Goal: Task Accomplishment & Management: Manage account settings

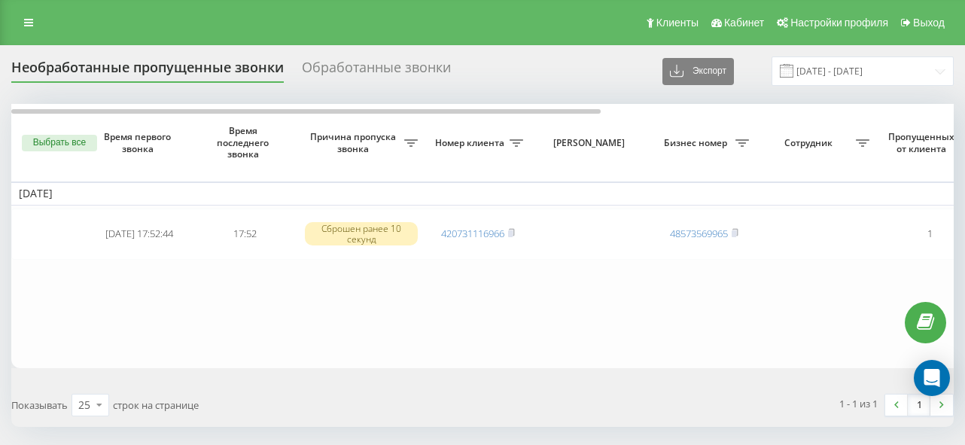
click at [32, 20] on icon at bounding box center [28, 22] width 9 height 11
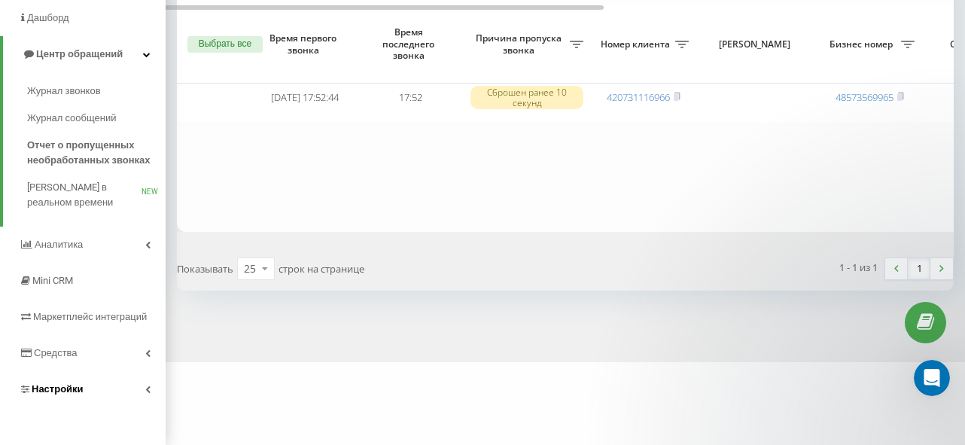
click at [84, 407] on link "Настройки" at bounding box center [83, 389] width 166 height 36
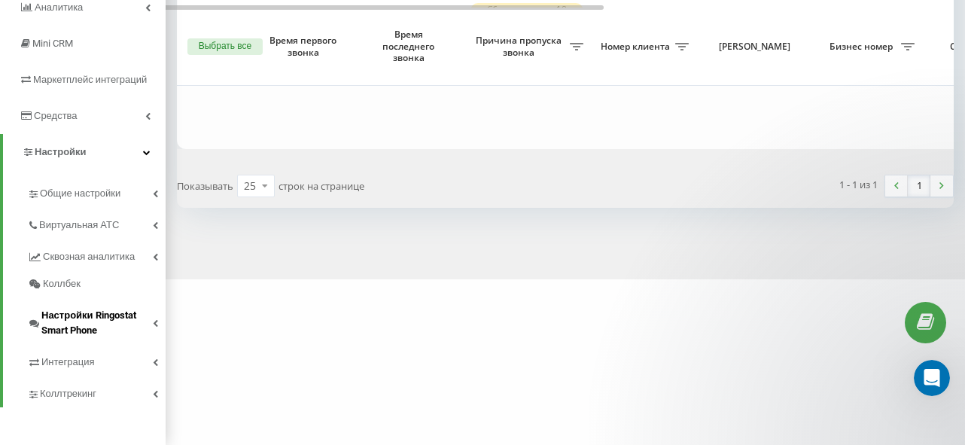
scroll to position [235, 0]
click at [104, 201] on span "Общие настройки" at bounding box center [83, 193] width 86 height 15
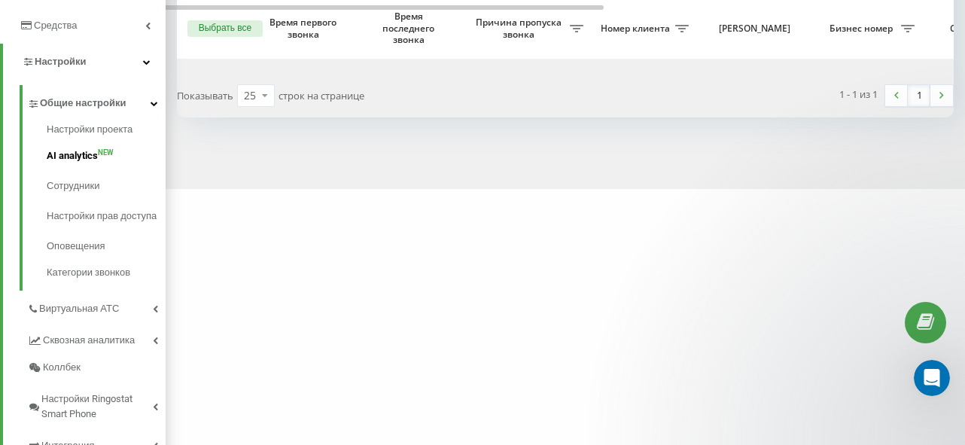
scroll to position [314, 0]
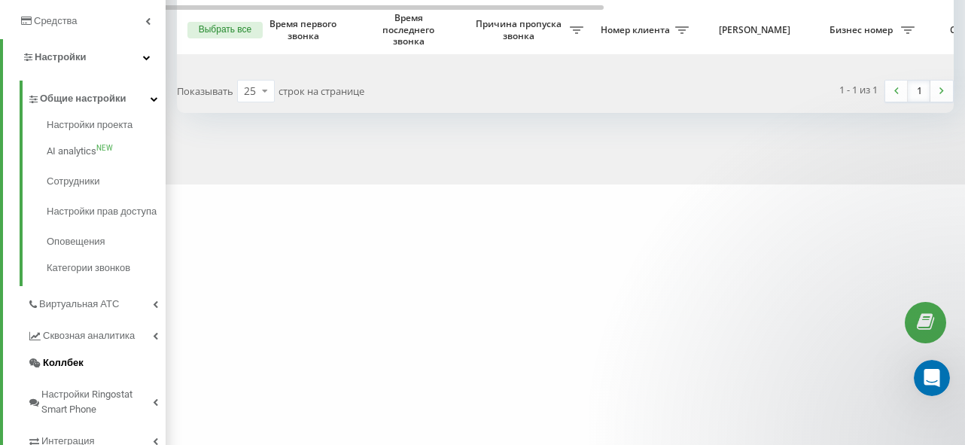
click at [83, 376] on link "Коллбек" at bounding box center [96, 362] width 139 height 27
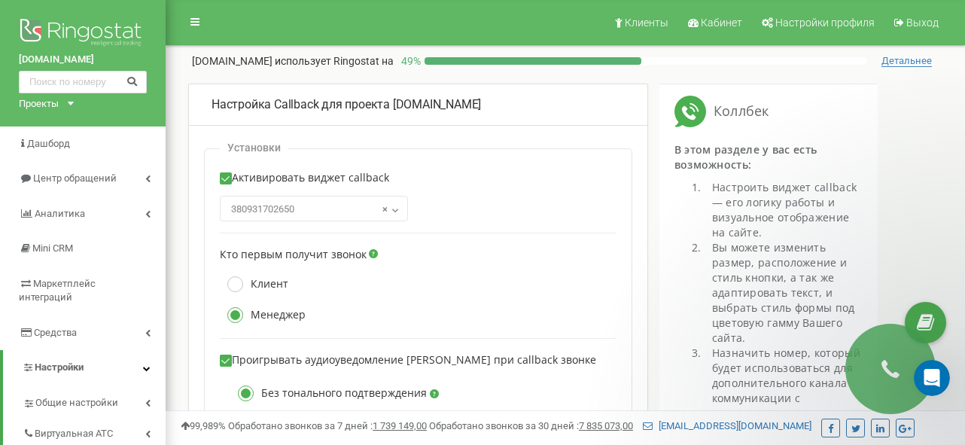
click at [57, 103] on div "Проекты" at bounding box center [39, 104] width 40 height 14
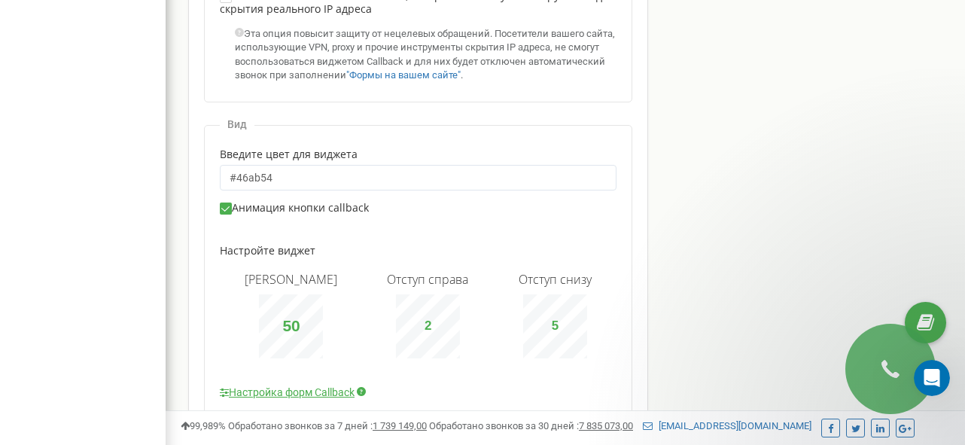
scroll to position [1092, 0]
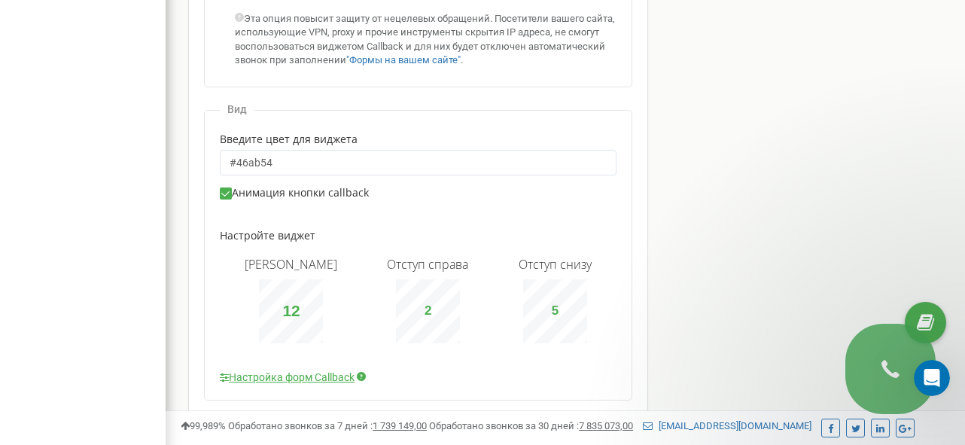
type input "11"
click at [298, 370] on link "Настройка форм Callback" at bounding box center [287, 377] width 135 height 15
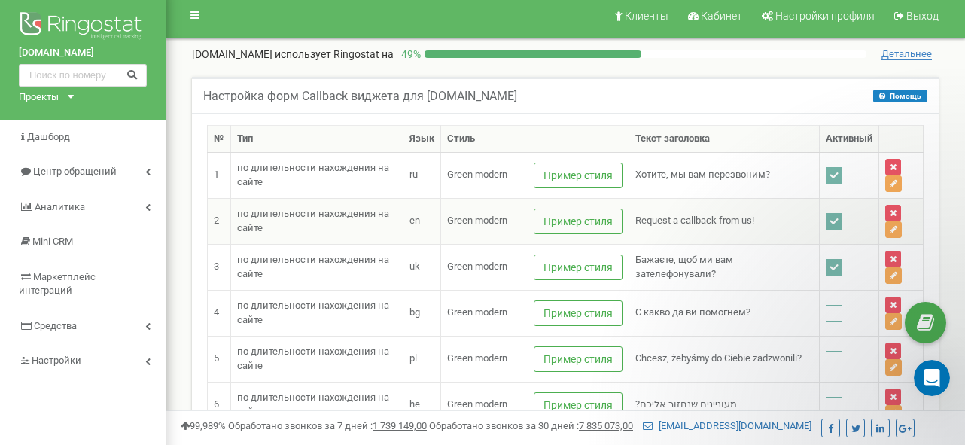
scroll to position [14, 0]
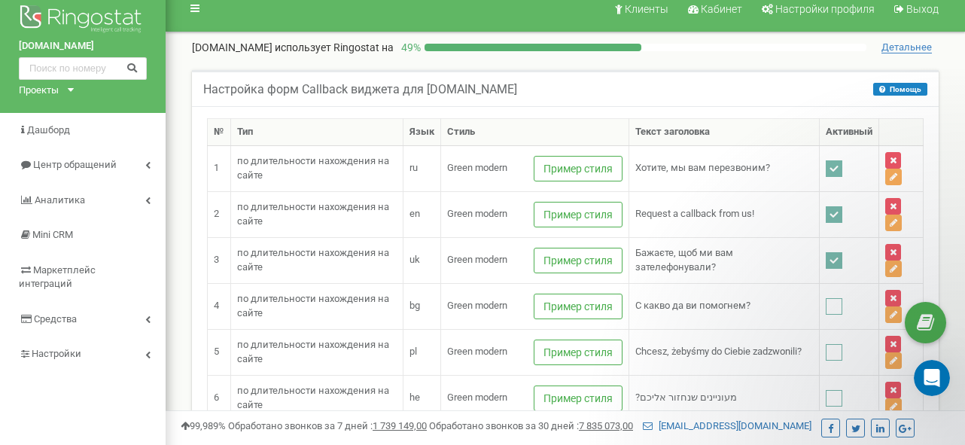
click at [919, 47] on span "Детальнее" at bounding box center [907, 47] width 50 height 12
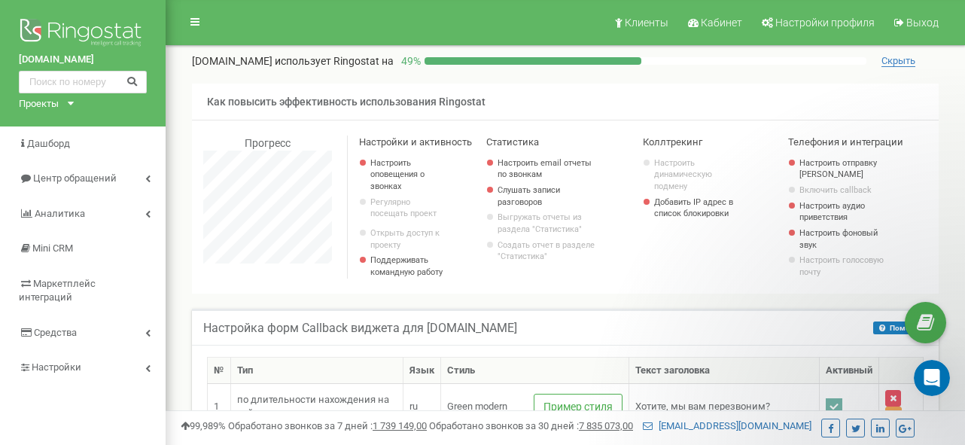
scroll to position [0, 0]
click at [70, 105] on div "d4crm.com Проекты d4crm.com" at bounding box center [83, 63] width 166 height 126
click at [63, 105] on div "Проекты d4crm.com" at bounding box center [43, 104] width 49 height 14
click at [57, 119] on link "[DOMAIN_NAME]" at bounding box center [62, 121] width 69 height 8
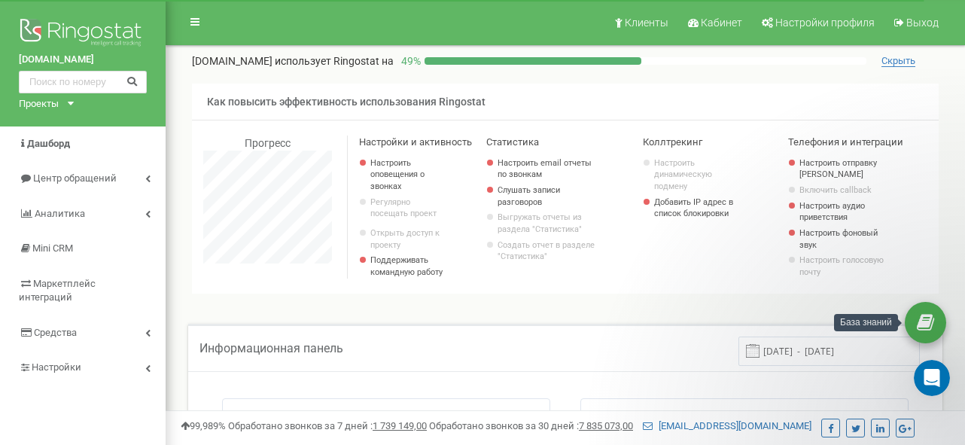
click at [924, 319] on icon at bounding box center [925, 323] width 17 height 23
click at [782, 52] on div "d4crm.com использует Ringostat на 49 % Скрыть Как повысить эффективность исполь…" at bounding box center [565, 170] width 777 height 248
click at [201, 22] on link at bounding box center [195, 22] width 29 height 23
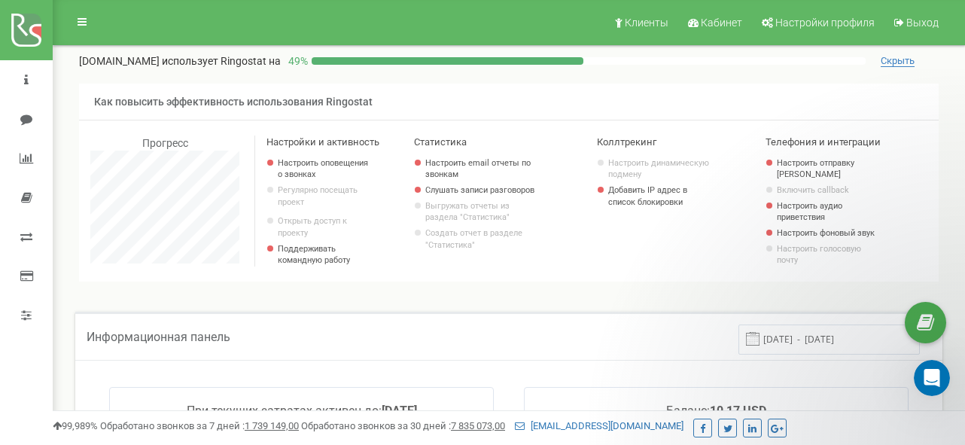
click at [31, 38] on img at bounding box center [26, 30] width 30 height 33
click at [84, 20] on icon at bounding box center [82, 22] width 9 height 11
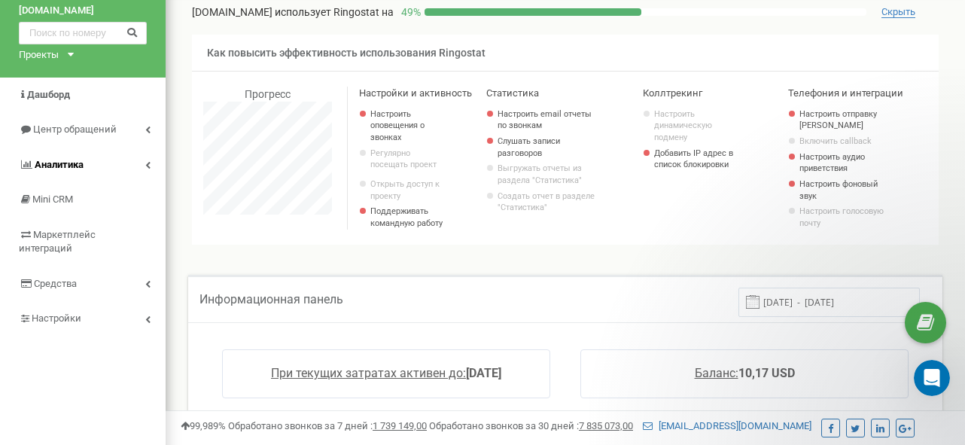
scroll to position [55, 0]
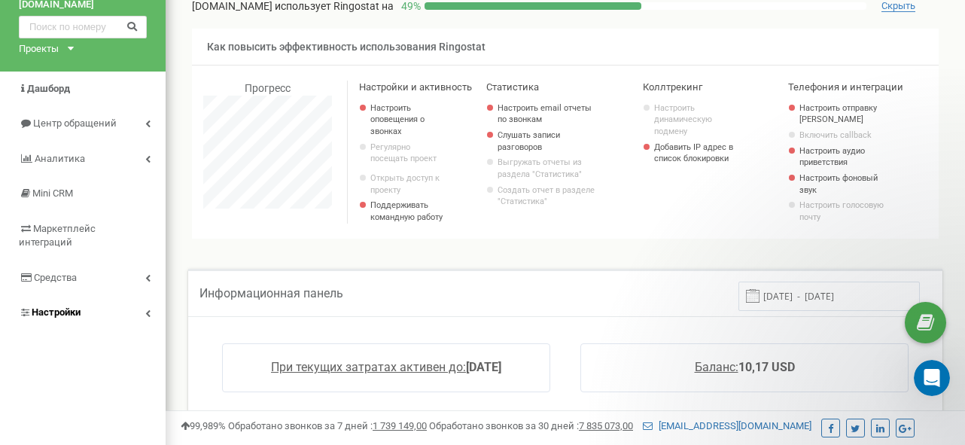
click at [116, 295] on link "Настройки" at bounding box center [83, 312] width 166 height 35
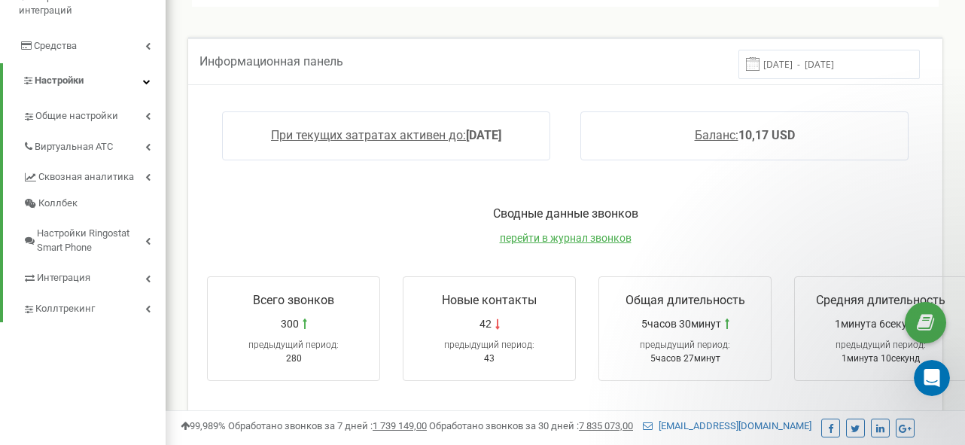
scroll to position [294, 0]
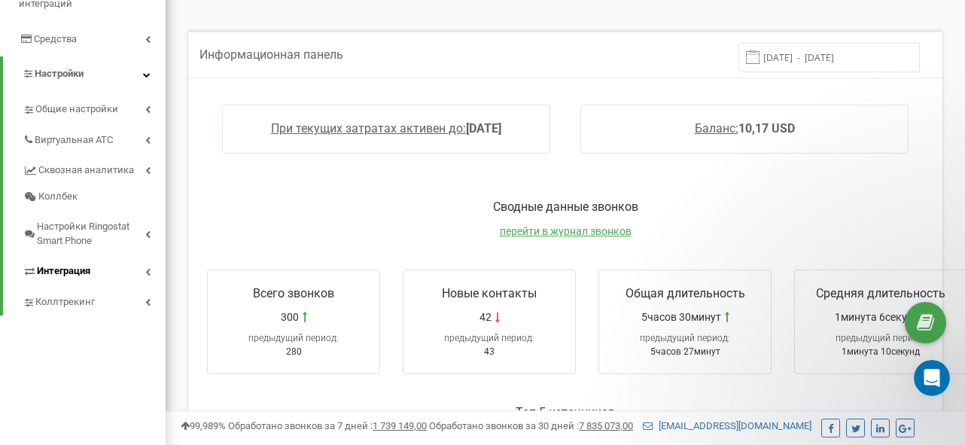
click at [87, 264] on span "Интеграция" at bounding box center [63, 271] width 53 height 14
click at [69, 190] on span "Коллбек" at bounding box center [57, 197] width 38 height 14
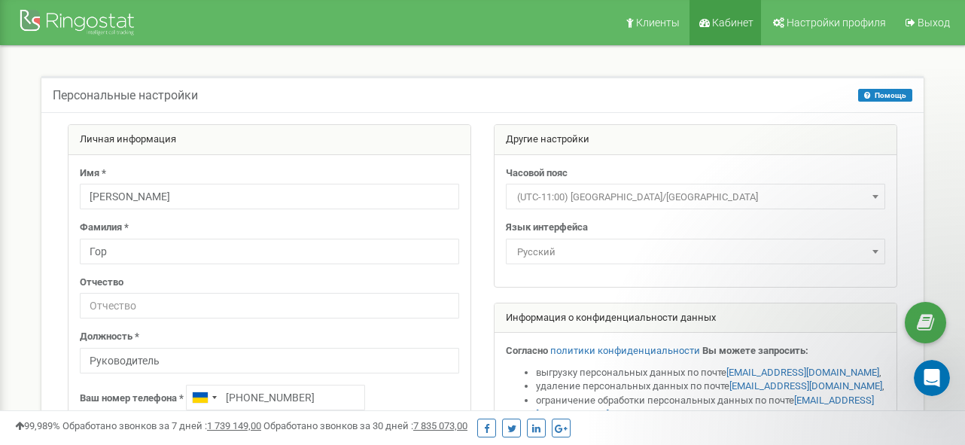
click at [734, 12] on link "Кабинет" at bounding box center [726, 22] width 72 height 45
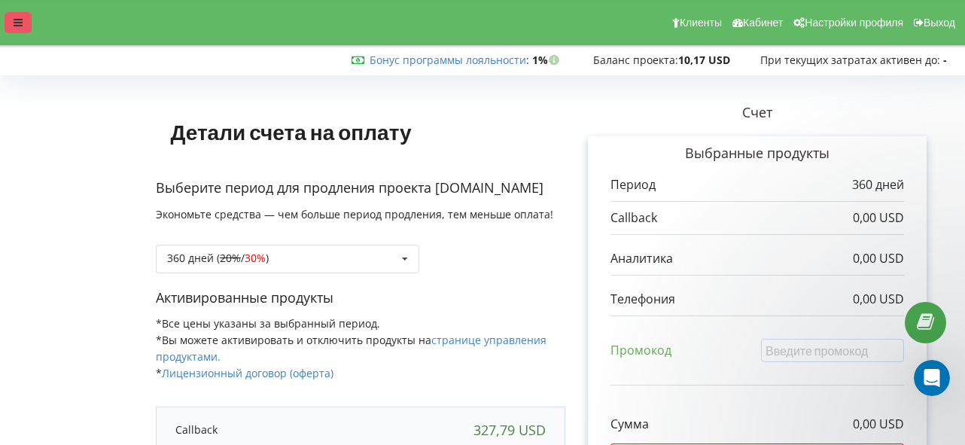
click at [17, 23] on icon at bounding box center [18, 22] width 9 height 11
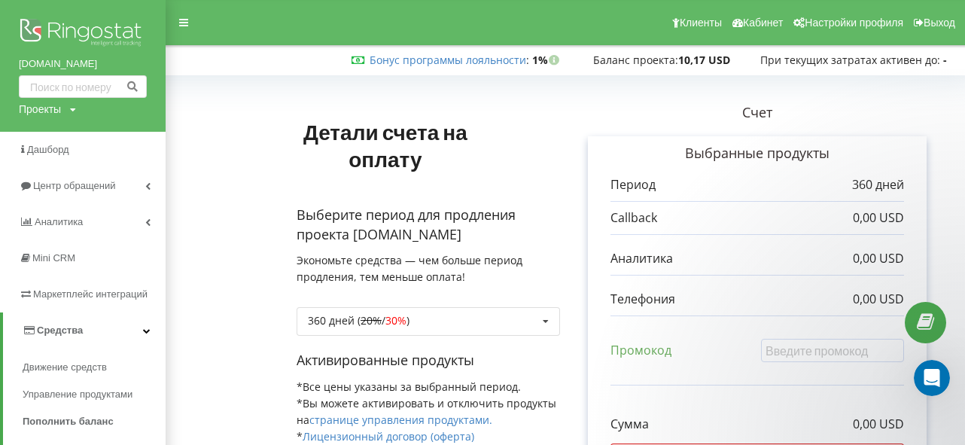
click at [58, 111] on div "Проекты" at bounding box center [40, 109] width 42 height 15
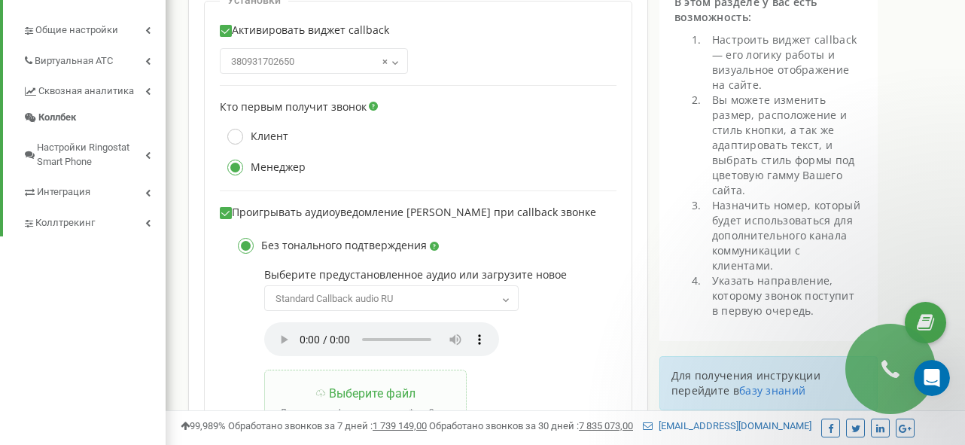
scroll to position [384, 0]
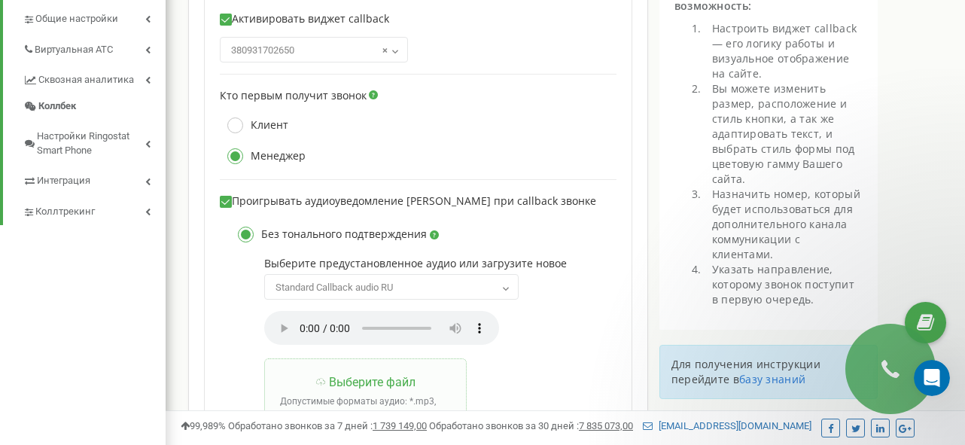
click at [277, 322] on audio at bounding box center [381, 328] width 235 height 34
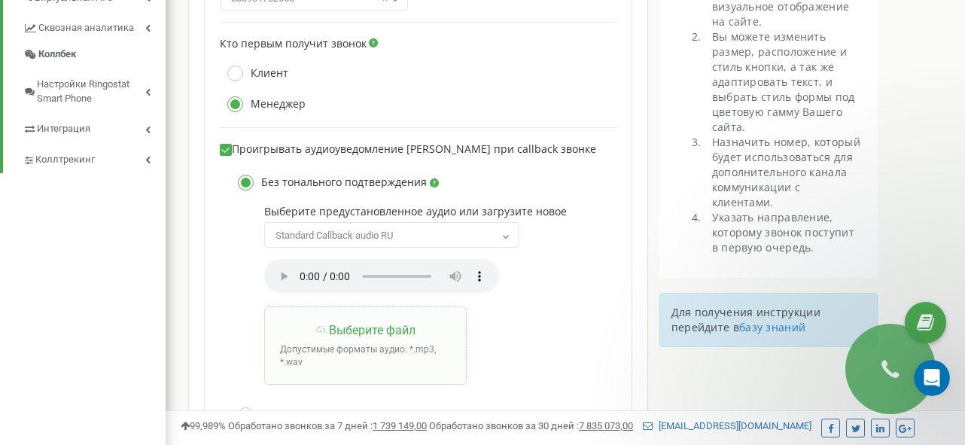
scroll to position [451, 0]
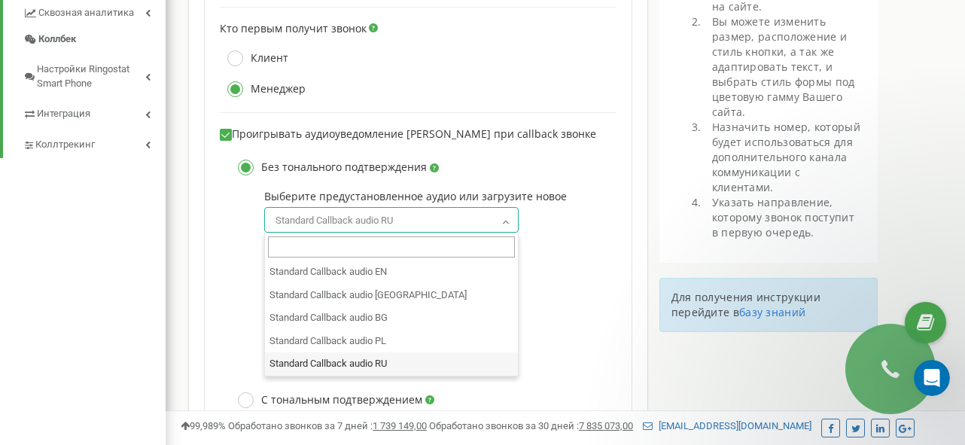
click at [426, 230] on span "Standard Callback audio RU" at bounding box center [392, 220] width 244 height 21
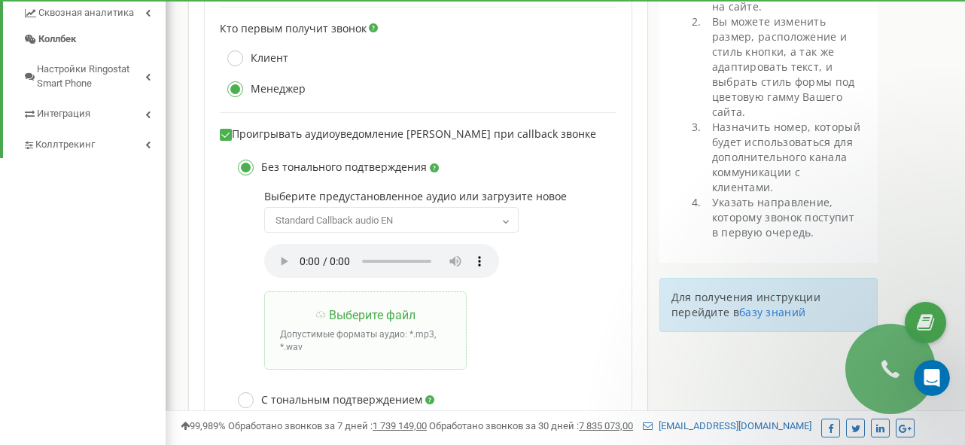
scroll to position [1765, 800]
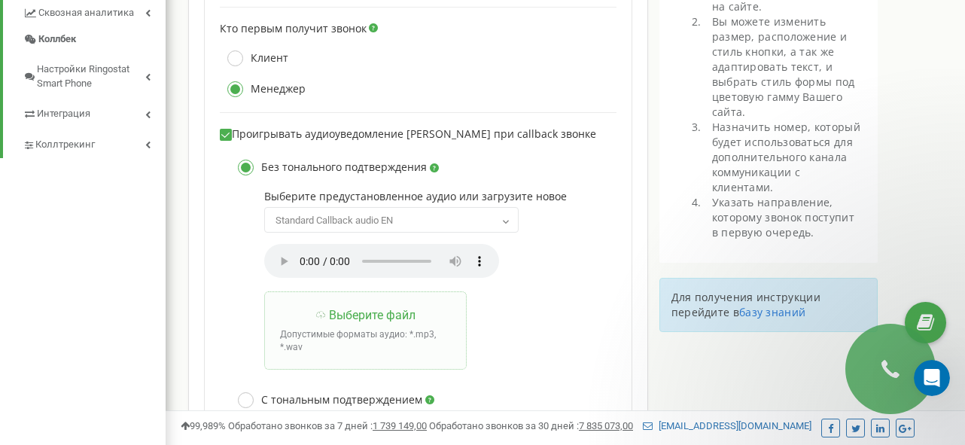
click at [279, 264] on audio at bounding box center [381, 261] width 235 height 34
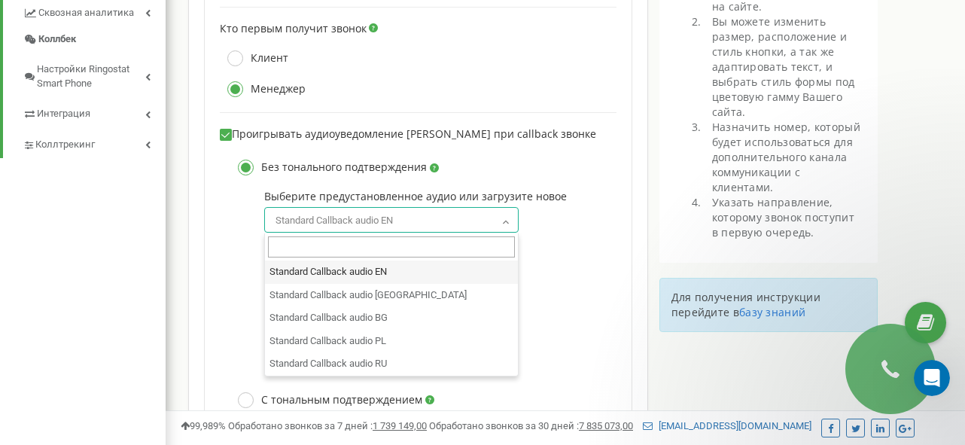
click at [369, 227] on span "Standard Callback audio EN" at bounding box center [392, 220] width 244 height 21
select select "callback_ru.wav:standard callback without confirmation ru"
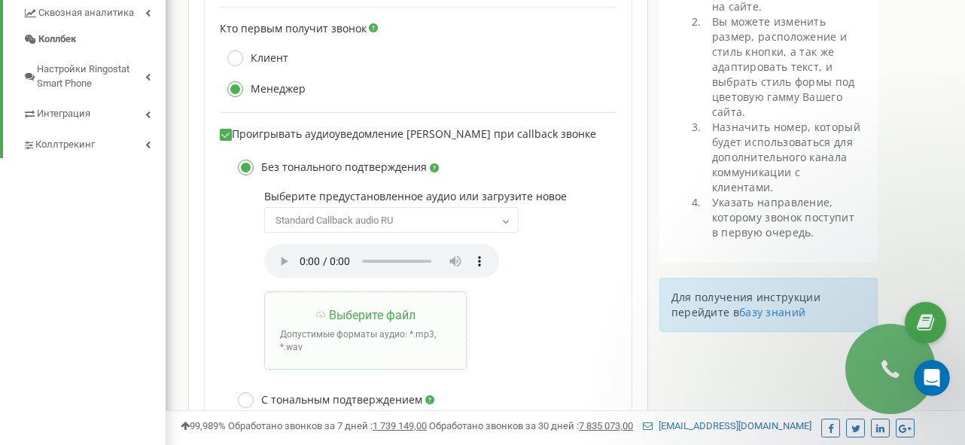
click at [282, 268] on audio at bounding box center [381, 261] width 235 height 34
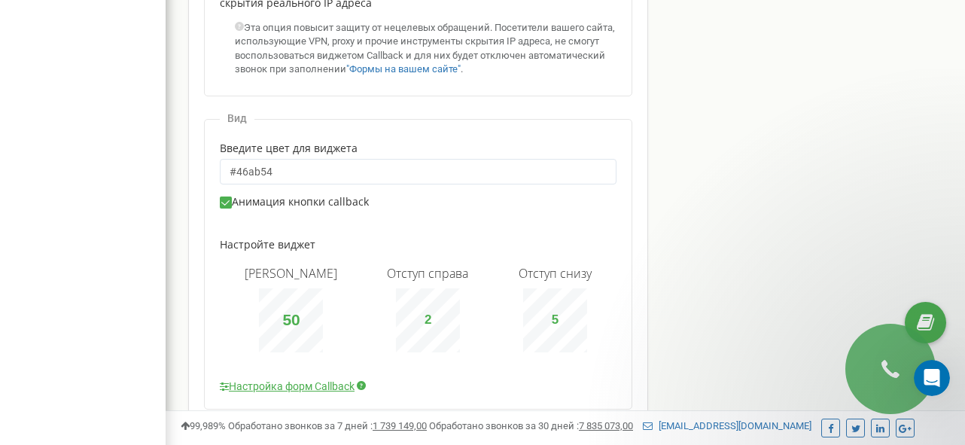
scroll to position [1309, 0]
click at [318, 377] on link "Настройка форм Callback" at bounding box center [287, 384] width 135 height 15
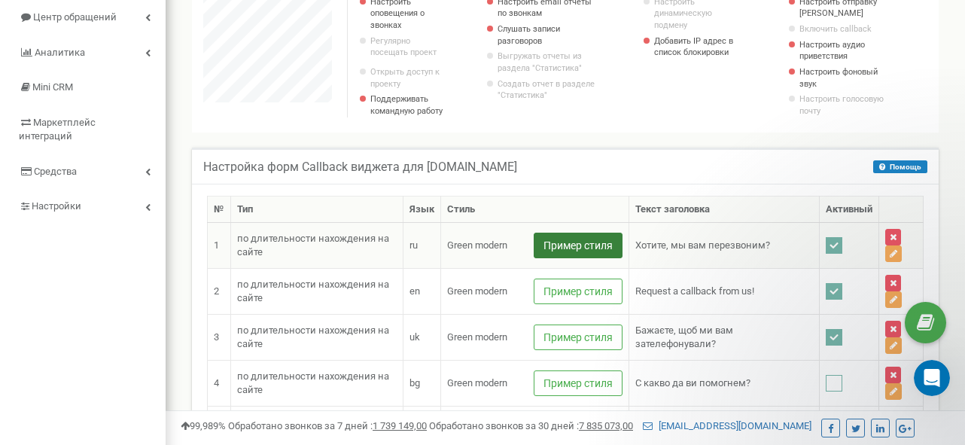
click at [571, 251] on button "Пример стиля" at bounding box center [578, 246] width 89 height 26
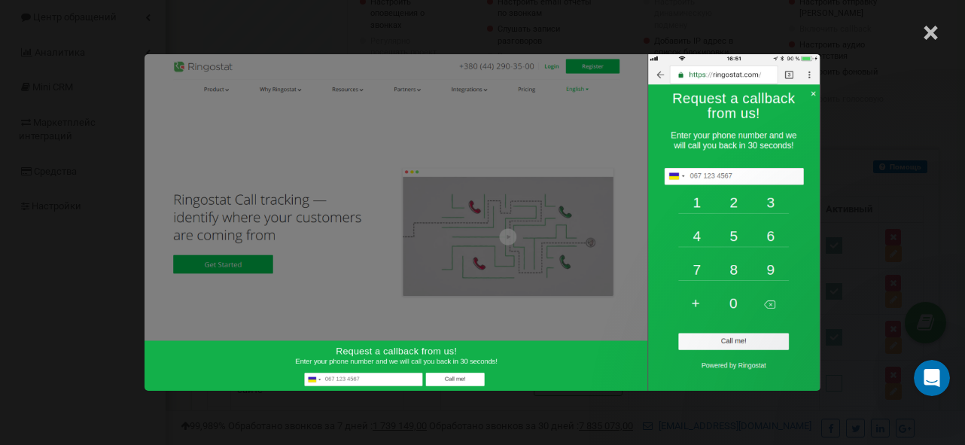
click at [929, 39] on span "×" at bounding box center [931, 32] width 16 height 43
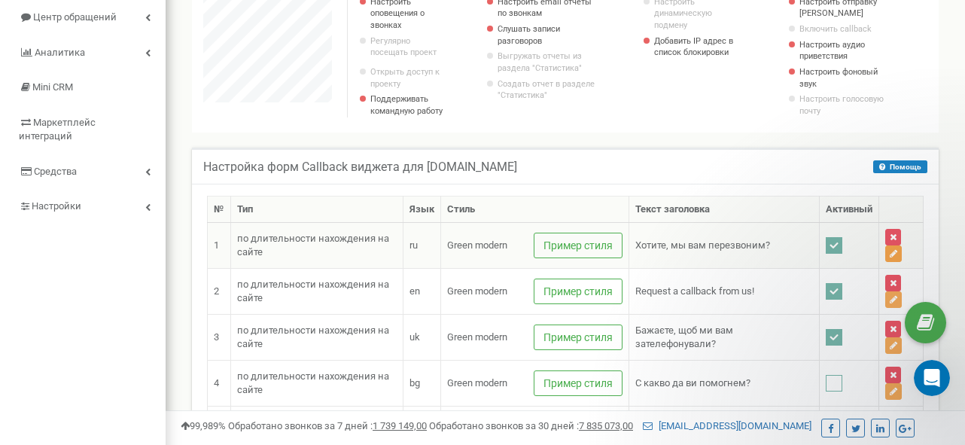
click at [897, 258] on icon at bounding box center [894, 253] width 8 height 9
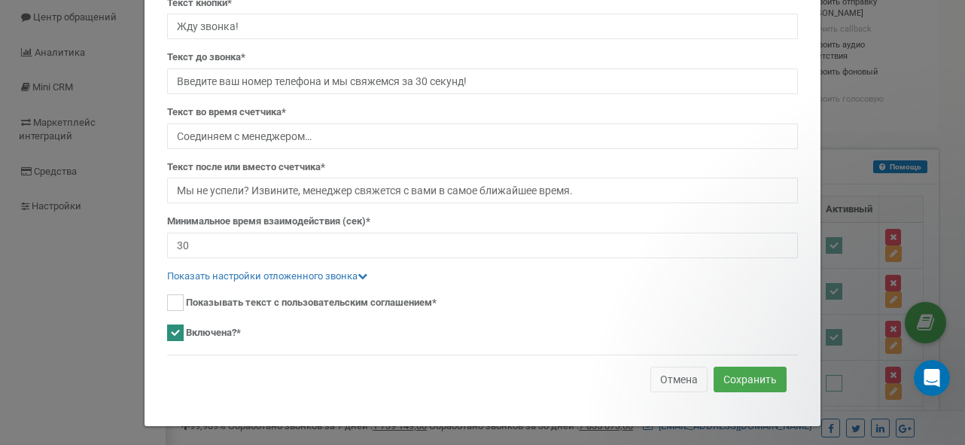
scroll to position [353, 0]
click at [672, 379] on button "Отмена" at bounding box center [679, 380] width 57 height 26
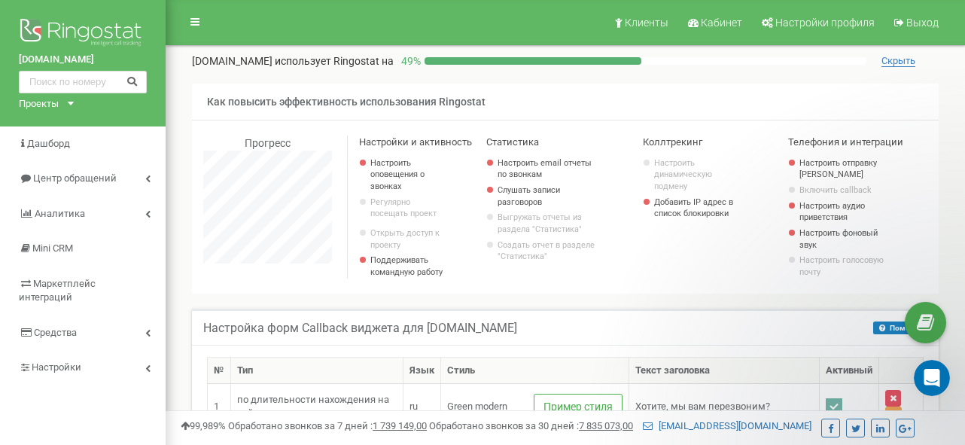
scroll to position [0, 0]
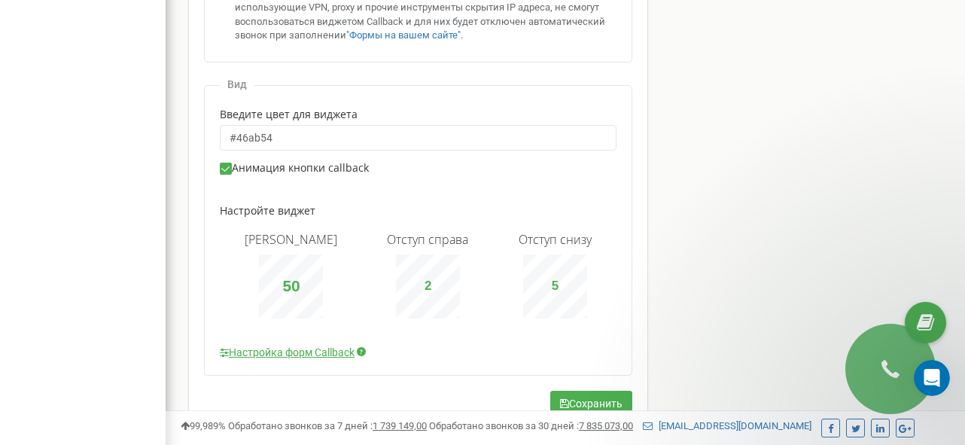
click at [283, 276] on input "50" at bounding box center [291, 286] width 35 height 21
click at [268, 312] on div "Вид Введите цвет для виджета #46ab54 Анимация кнопки callback Настройте виджет …" at bounding box center [418, 230] width 428 height 291
click at [323, 241] on div "Радиус 7 Отступ справа 2 Отступ снизу 5" at bounding box center [418, 276] width 397 height 86
type input "50"
click at [280, 235] on div "Радиус 50" at bounding box center [291, 276] width 93 height 86
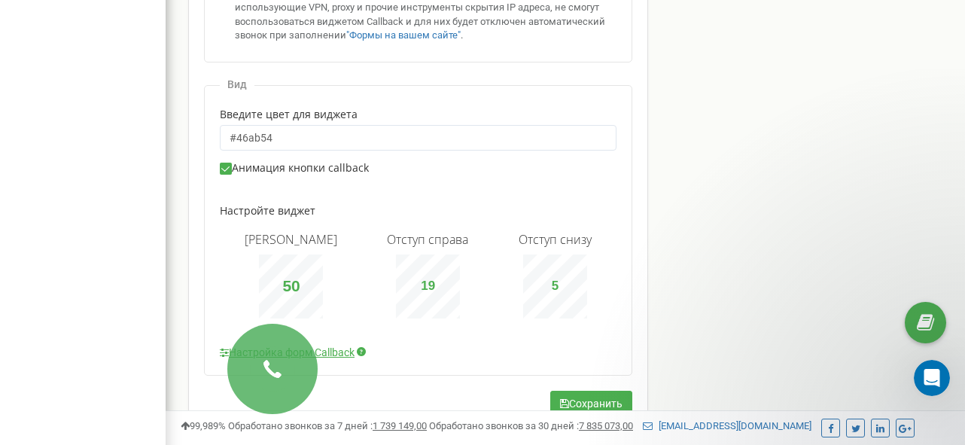
click at [453, 263] on div "Отступ справа 19" at bounding box center [427, 276] width 81 height 86
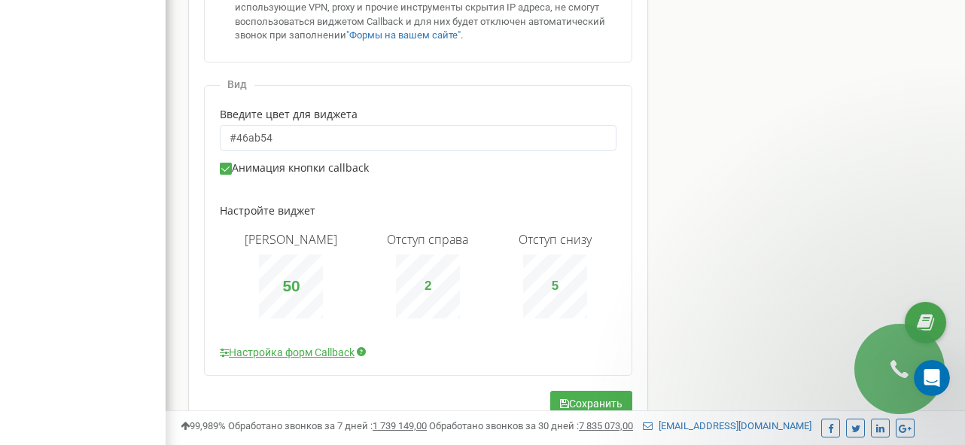
type input "3"
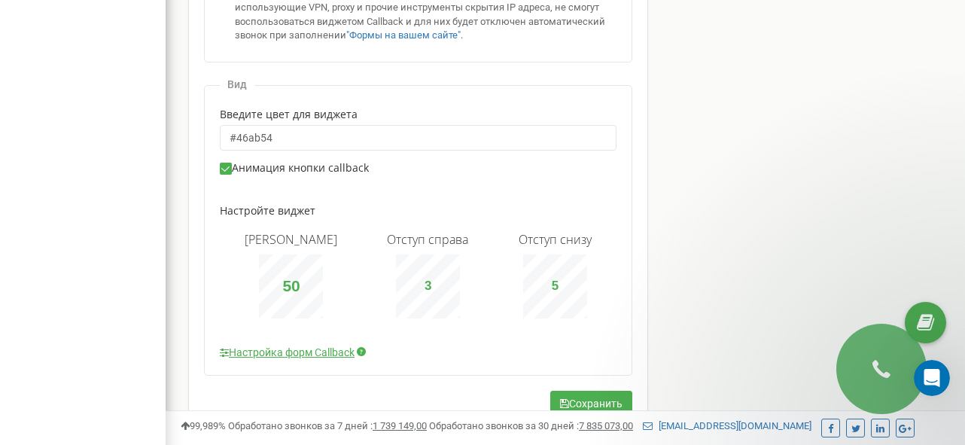
click at [223, 164] on ins at bounding box center [225, 168] width 9 height 9
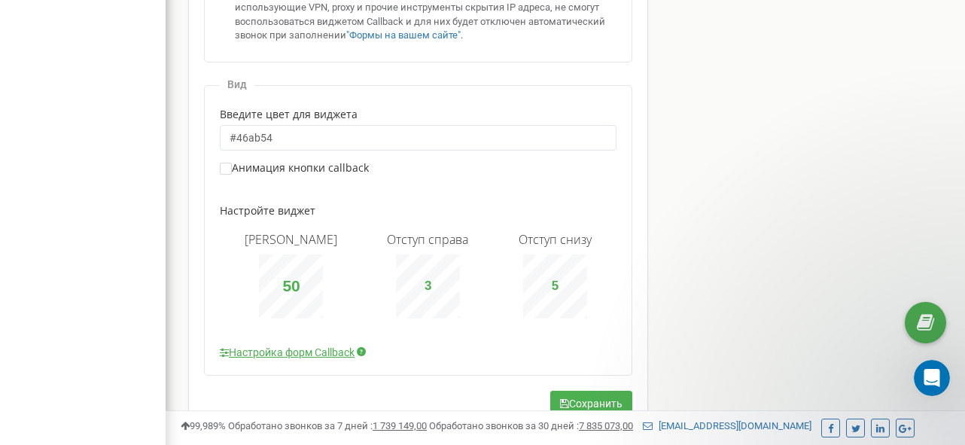
click at [232, 163] on label "Анимация кнопки callback" at bounding box center [294, 168] width 149 height 13
checkbox input "true"
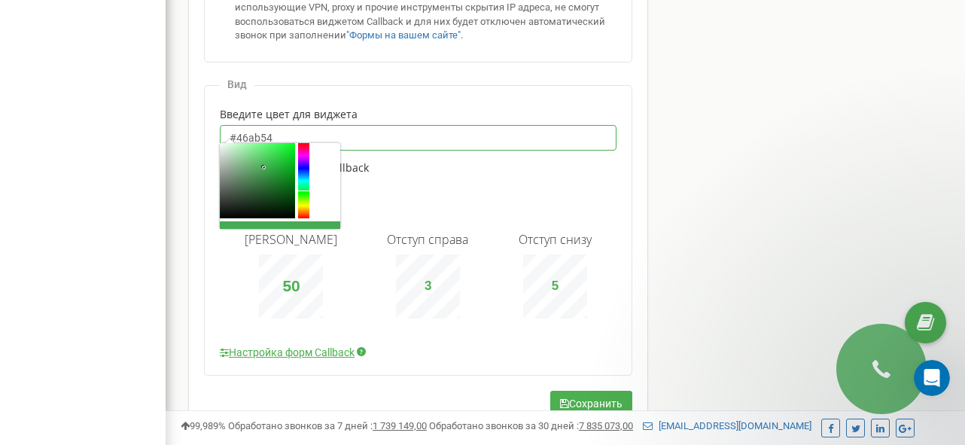
click at [263, 133] on input "#46ab54" at bounding box center [418, 138] width 397 height 26
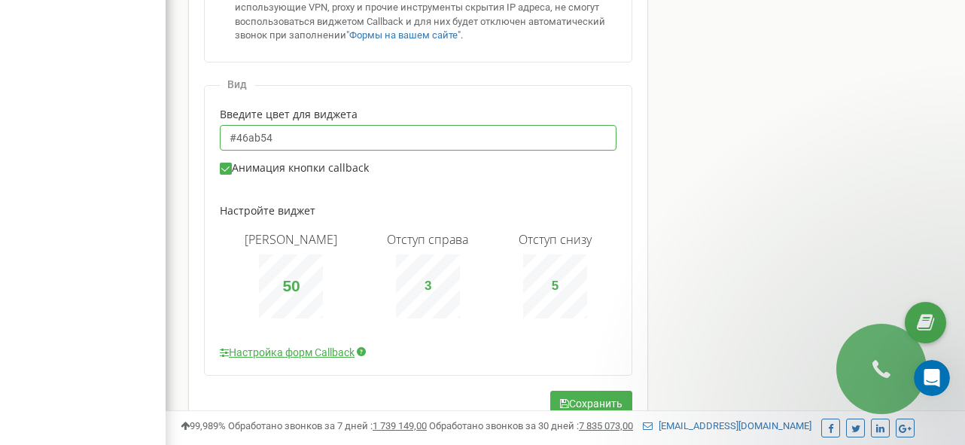
click at [276, 132] on input "#46ab54" at bounding box center [418, 138] width 397 height 26
click at [249, 129] on input "#46ab54" at bounding box center [418, 138] width 397 height 26
click at [235, 130] on input "#46ab54" at bounding box center [418, 138] width 397 height 26
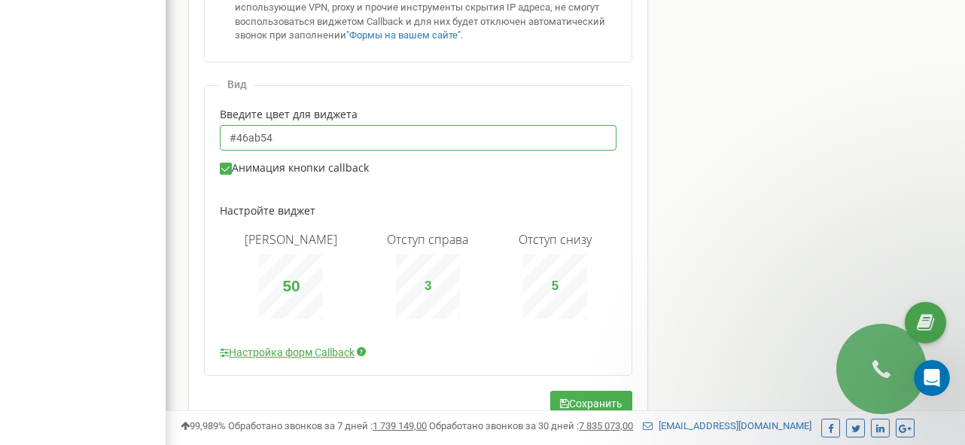
click at [235, 130] on input "#46ab54" at bounding box center [418, 138] width 397 height 26
click at [230, 130] on input "#46ab54" at bounding box center [418, 138] width 397 height 26
click at [261, 130] on input "#46ab54" at bounding box center [418, 138] width 397 height 26
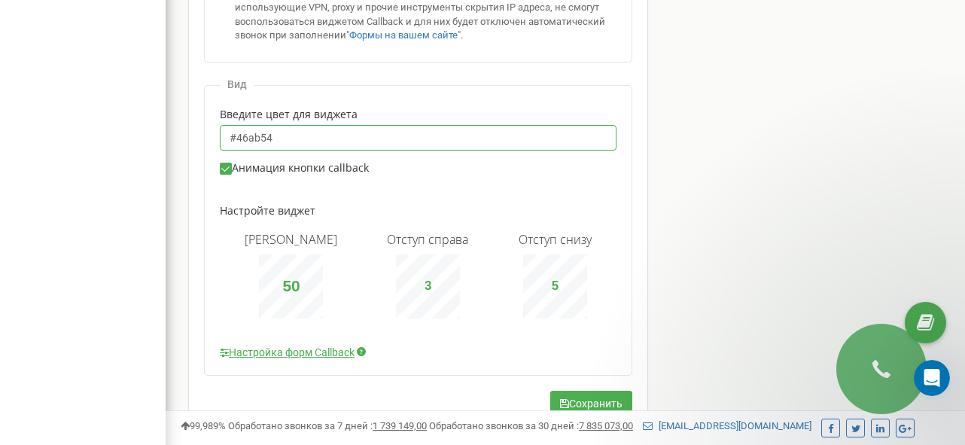
click at [288, 133] on input "#46ab54" at bounding box center [418, 138] width 397 height 26
click at [394, 139] on input "#46ab54" at bounding box center [418, 138] width 397 height 26
click at [401, 133] on input "#46ab54" at bounding box center [418, 138] width 397 height 26
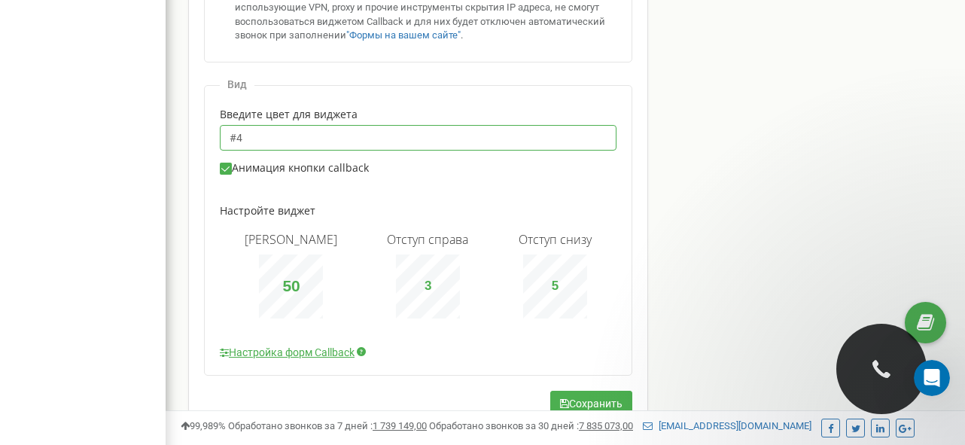
type input "#"
click at [239, 130] on input "text" at bounding box center [418, 138] width 397 height 26
click at [229, 130] on input "text" at bounding box center [418, 138] width 397 height 26
click at [223, 130] on input "text" at bounding box center [418, 138] width 397 height 26
paste input "#46ab54"
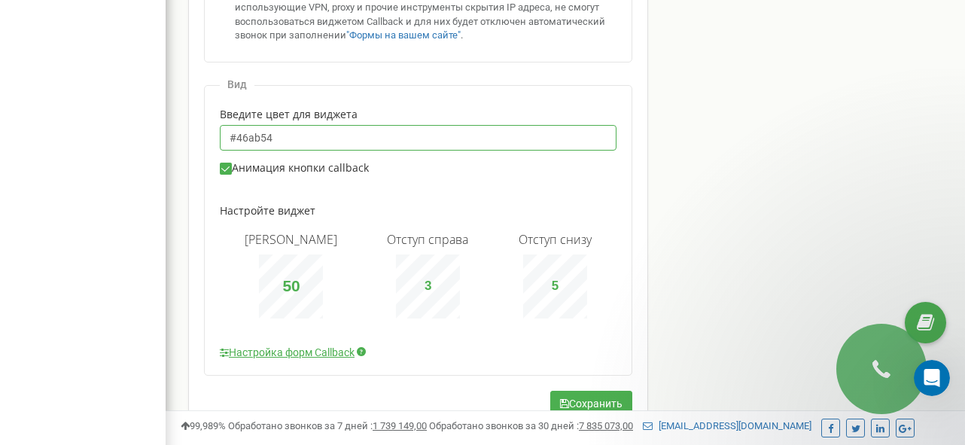
click at [245, 129] on input "#46ab54" at bounding box center [418, 138] width 397 height 26
click at [229, 129] on input "#46ab54" at bounding box center [418, 138] width 397 height 26
click at [369, 94] on div "Вид Введите цвет для виджета #46ab54 Анимация кнопки callback Настройте виджет …" at bounding box center [418, 230] width 428 height 291
click at [258, 125] on input "#46ab54" at bounding box center [418, 138] width 397 height 26
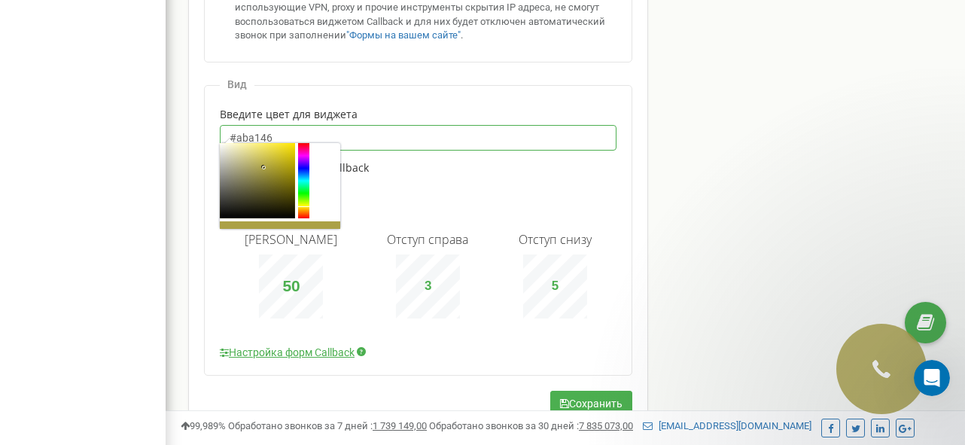
drag, startPoint x: 306, startPoint y: 196, endPoint x: 306, endPoint y: 207, distance: 11.3
click at [306, 207] on div at bounding box center [303, 180] width 11 height 75
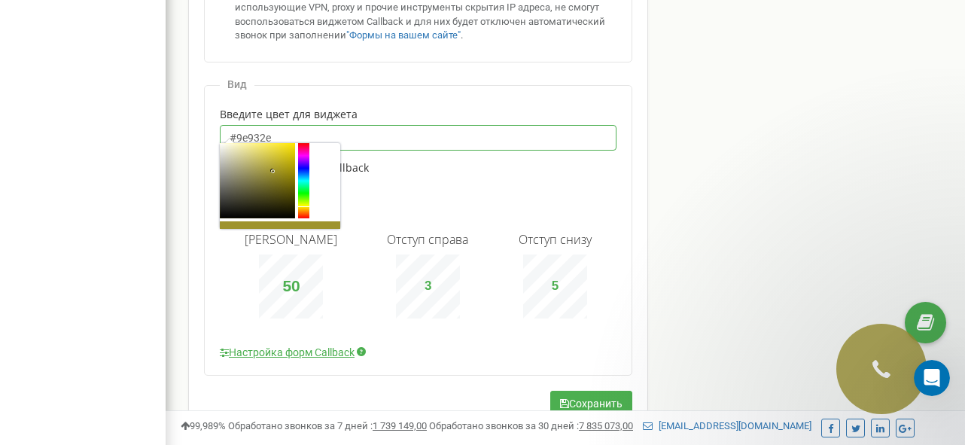
click at [273, 172] on div at bounding box center [257, 180] width 75 height 75
drag, startPoint x: 306, startPoint y: 187, endPoint x: 306, endPoint y: 207, distance: 20.3
click at [306, 207] on div at bounding box center [303, 180] width 11 height 75
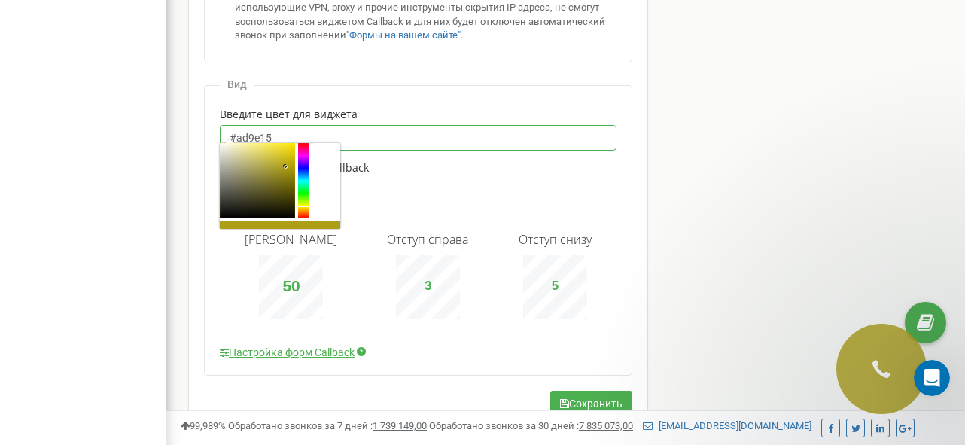
drag, startPoint x: 269, startPoint y: 169, endPoint x: 286, endPoint y: 167, distance: 17.4
click at [286, 167] on div at bounding box center [257, 180] width 75 height 75
click at [302, 208] on div at bounding box center [303, 180] width 11 height 75
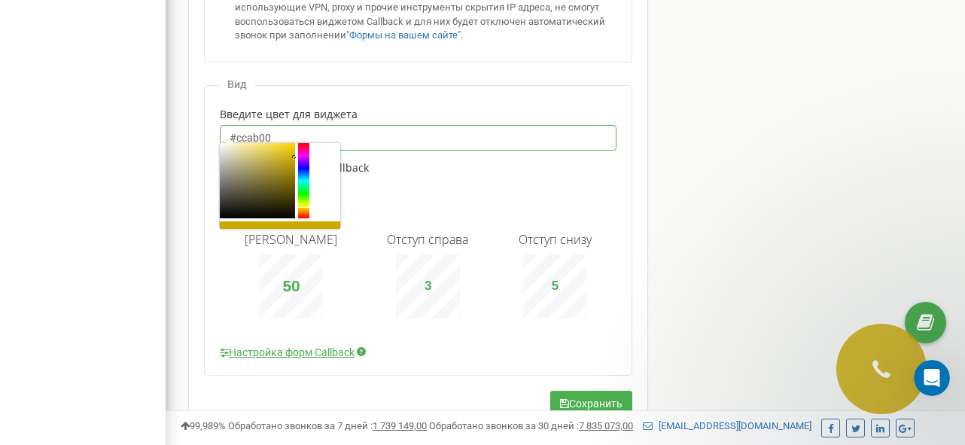
drag, startPoint x: 281, startPoint y: 161, endPoint x: 295, endPoint y: 158, distance: 14.6
click at [295, 158] on div at bounding box center [257, 180] width 75 height 75
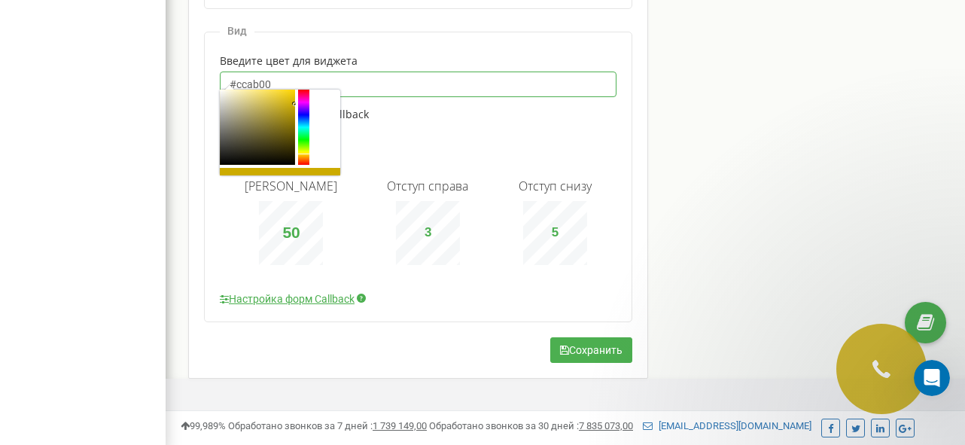
scroll to position [1394, 0]
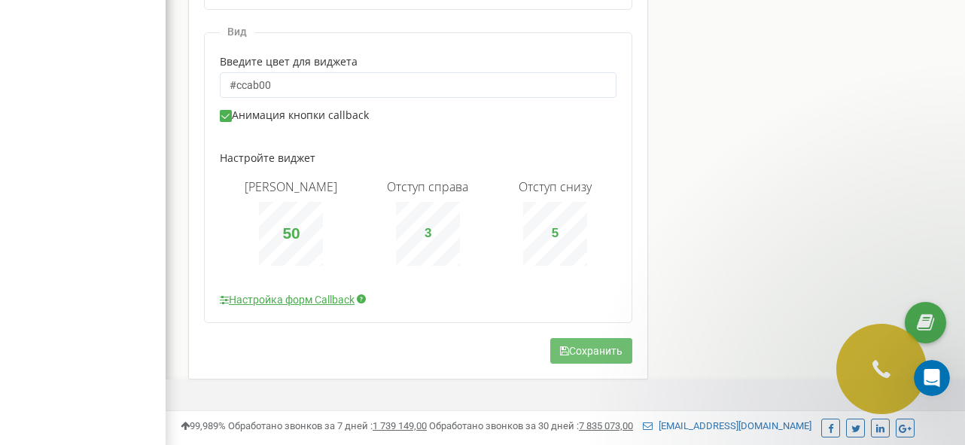
click at [596, 338] on button "Сохранить" at bounding box center [591, 351] width 82 height 26
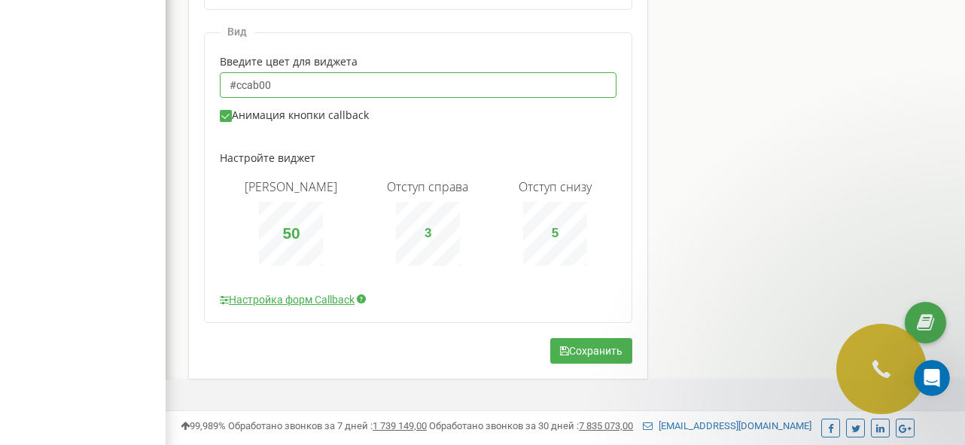
click at [365, 72] on input "#ccab00" at bounding box center [418, 85] width 397 height 26
paste input "46ab54"
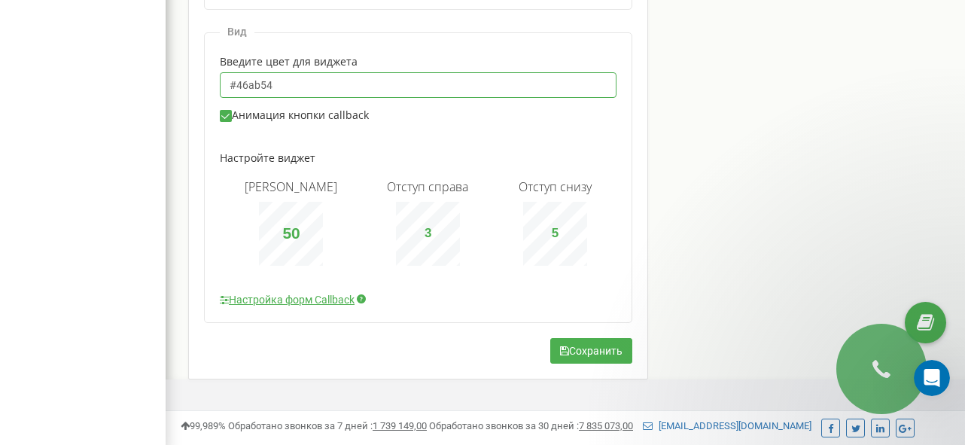
click at [283, 74] on input "#46ab54" at bounding box center [418, 85] width 397 height 26
paste input "BA9F7C"
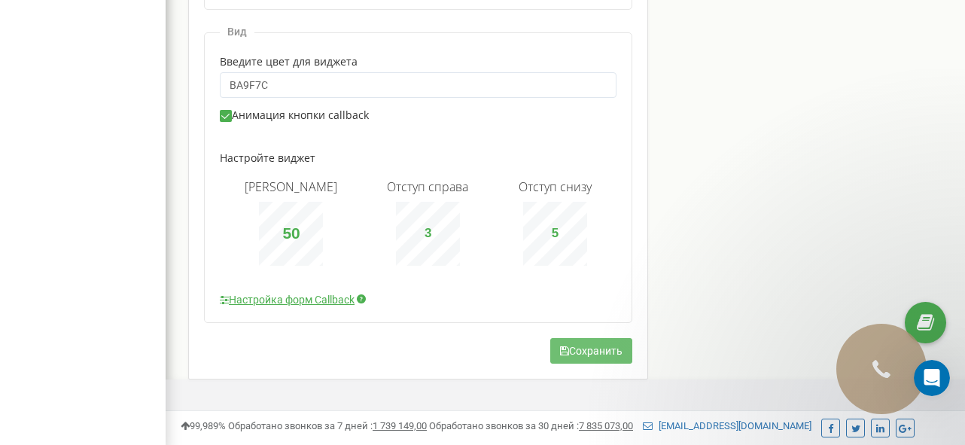
click at [590, 341] on button "Сохранить" at bounding box center [591, 351] width 82 height 26
type input "#ba9f7c"
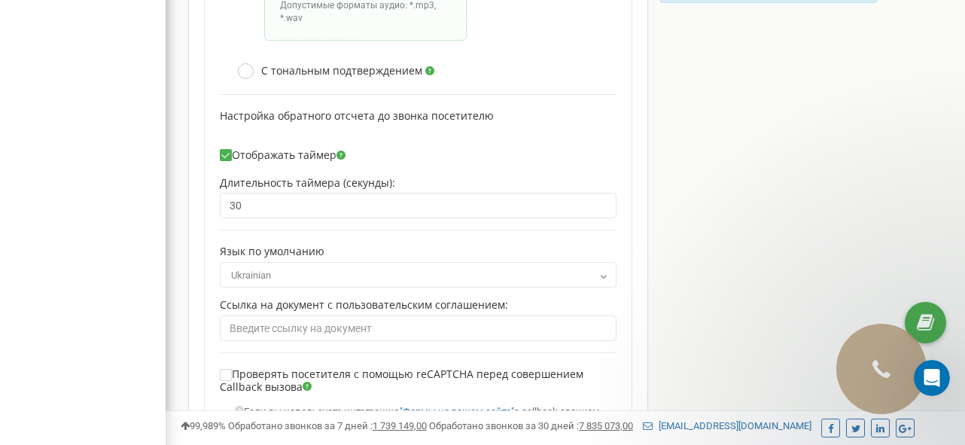
scroll to position [776, 0]
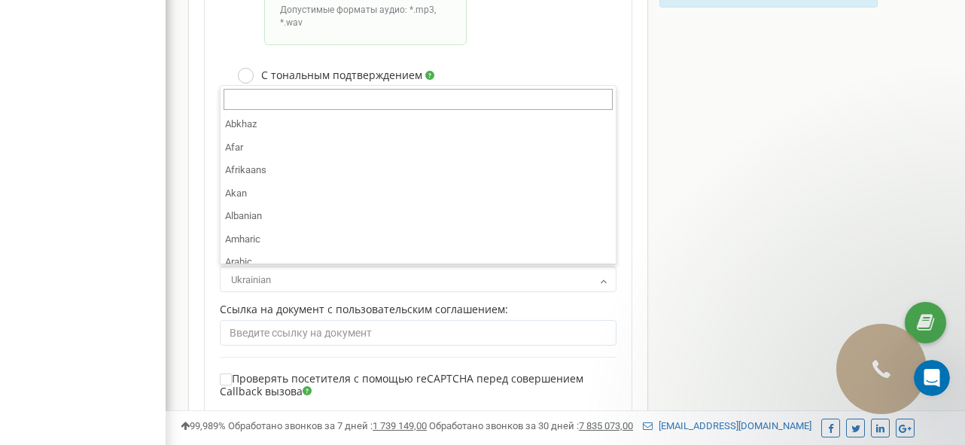
click at [591, 282] on span "Ukrainian" at bounding box center [418, 280] width 386 height 21
click at [663, 266] on div "Настройка Callback для проекта d4crm.com Установки Активировать виджет callback…" at bounding box center [533, 265] width 712 height 1465
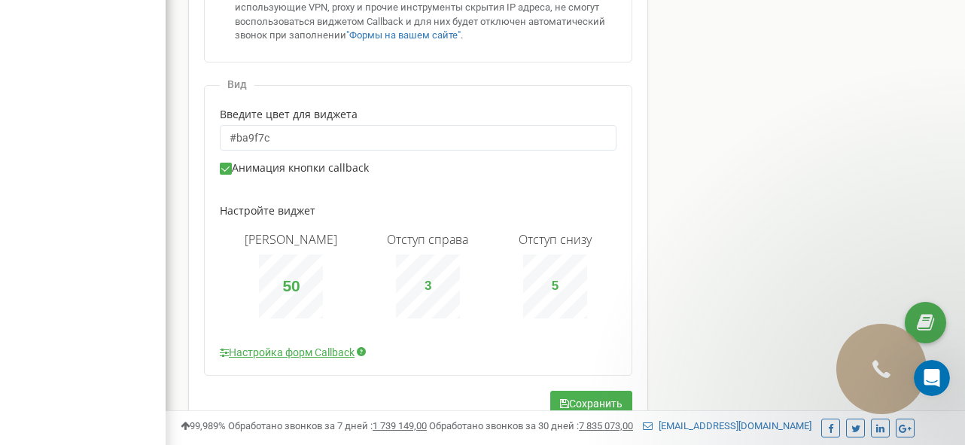
scroll to position [1355, 0]
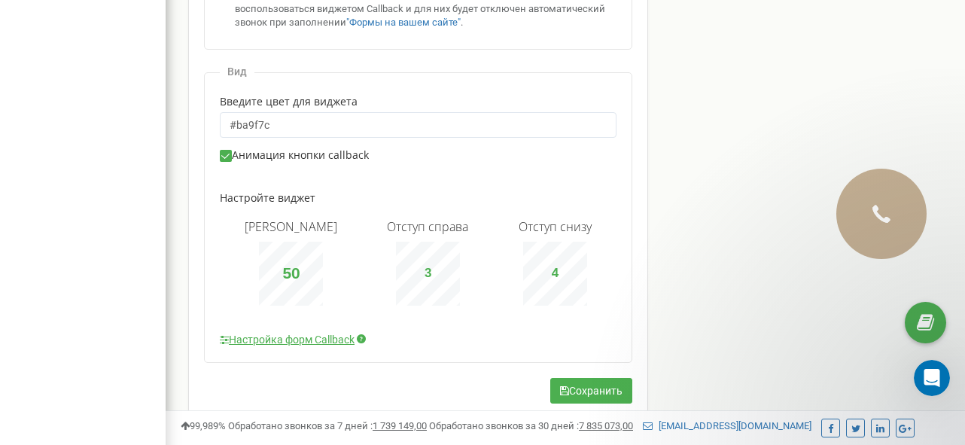
type input "3"
click at [557, 231] on div "Отступ снизу 3" at bounding box center [555, 263] width 73 height 86
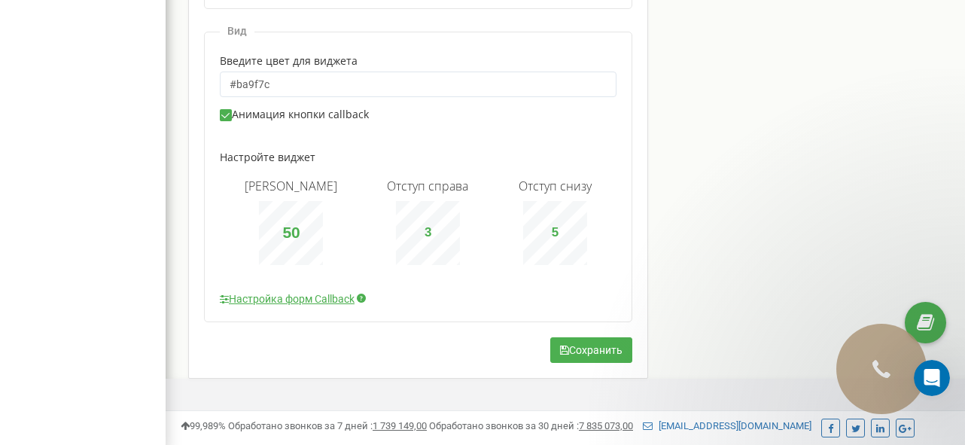
scroll to position [1394, 0]
click at [312, 294] on link "Настройка форм Callback" at bounding box center [287, 299] width 135 height 15
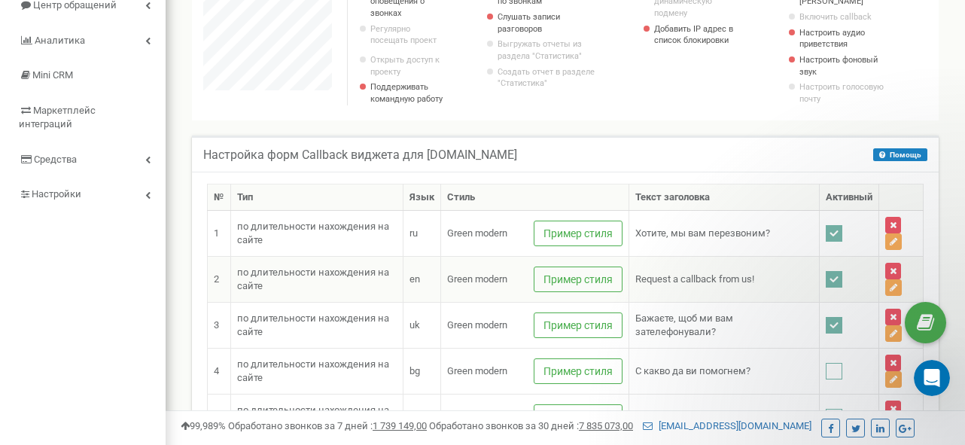
scroll to position [177, 0]
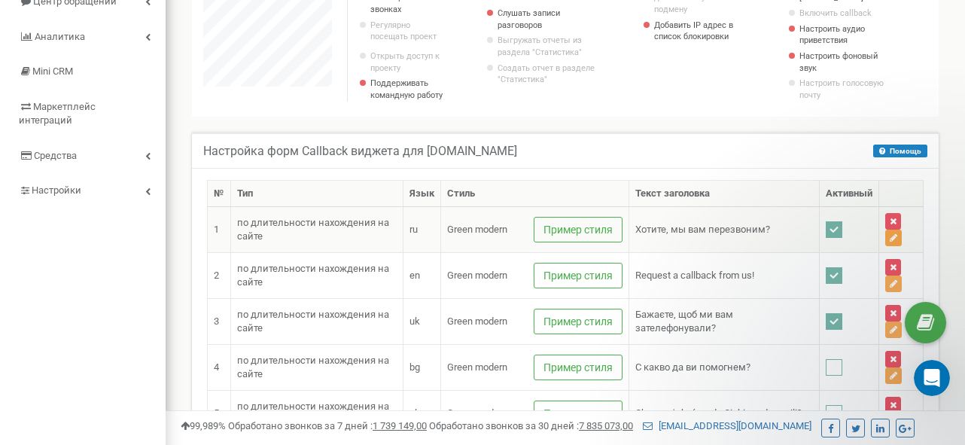
click at [898, 246] on button at bounding box center [893, 238] width 17 height 17
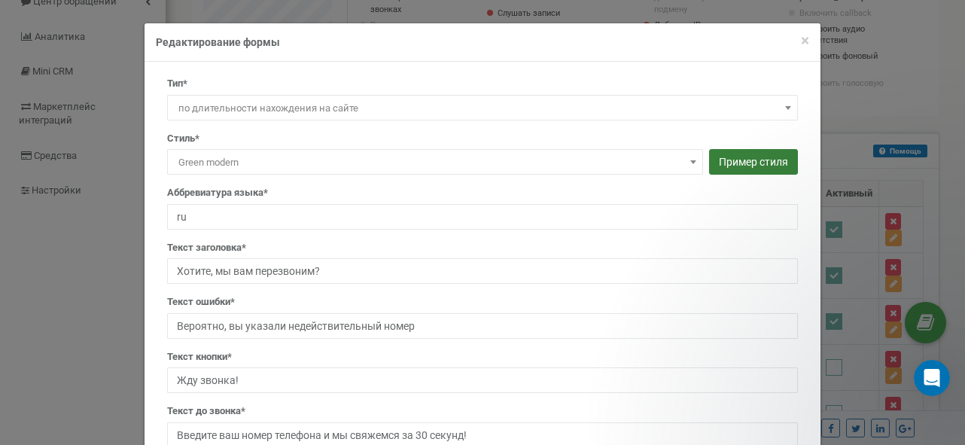
click at [731, 169] on button "Пример стиля" at bounding box center [753, 162] width 89 height 26
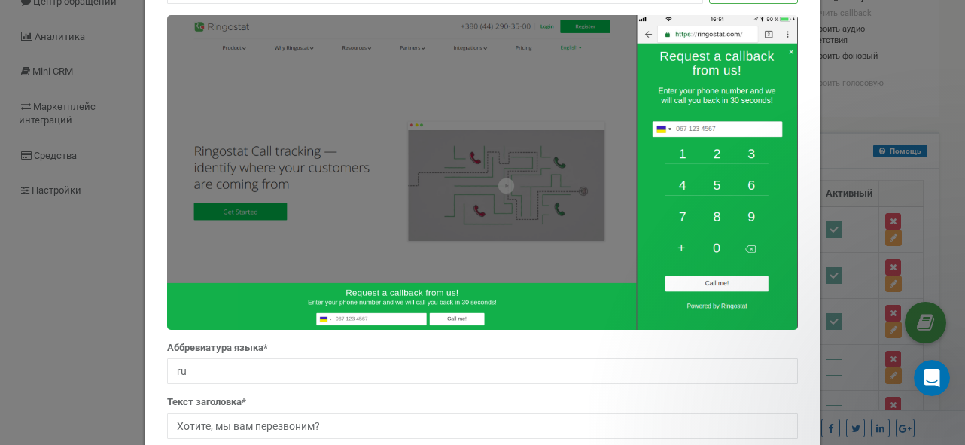
scroll to position [63, 0]
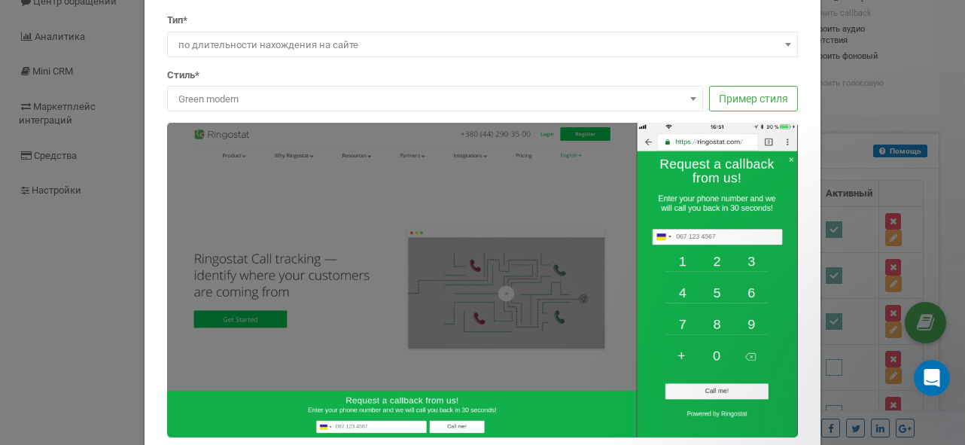
click at [692, 103] on span at bounding box center [693, 99] width 15 height 20
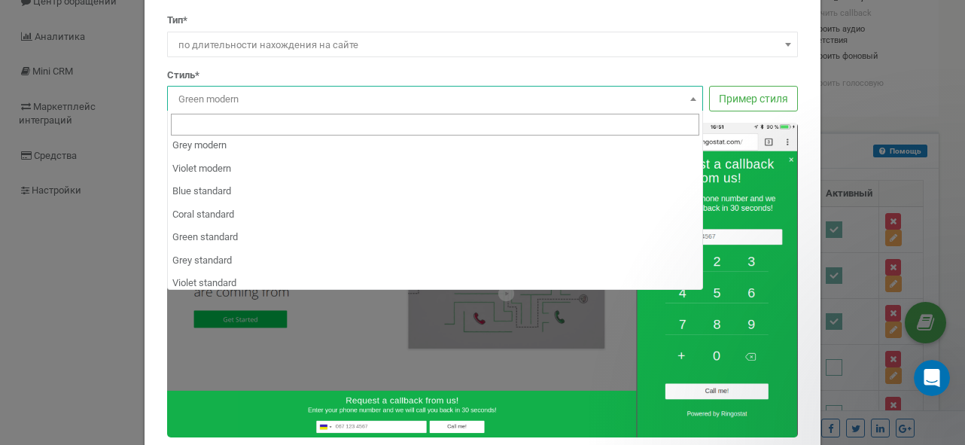
scroll to position [188, 0]
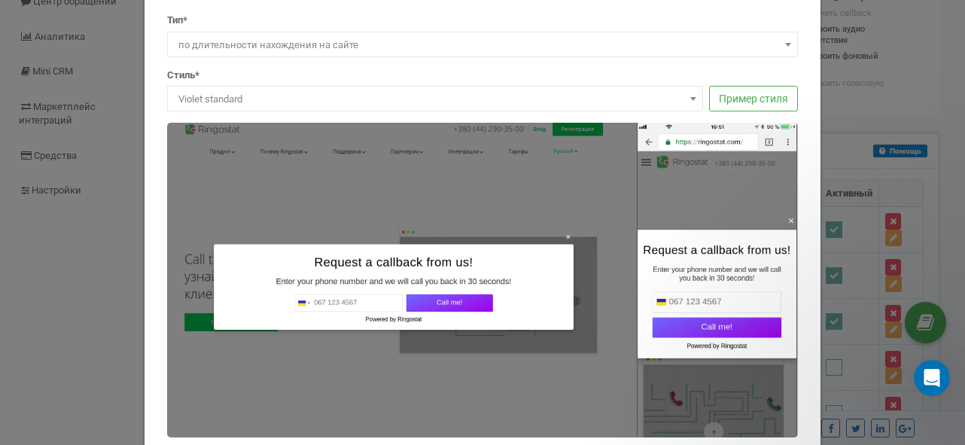
click at [689, 99] on span at bounding box center [693, 99] width 15 height 20
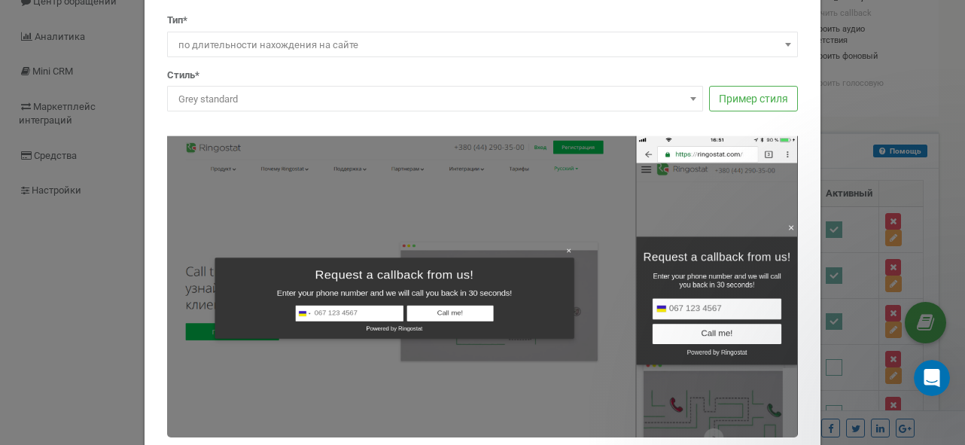
click at [694, 96] on span at bounding box center [693, 99] width 15 height 20
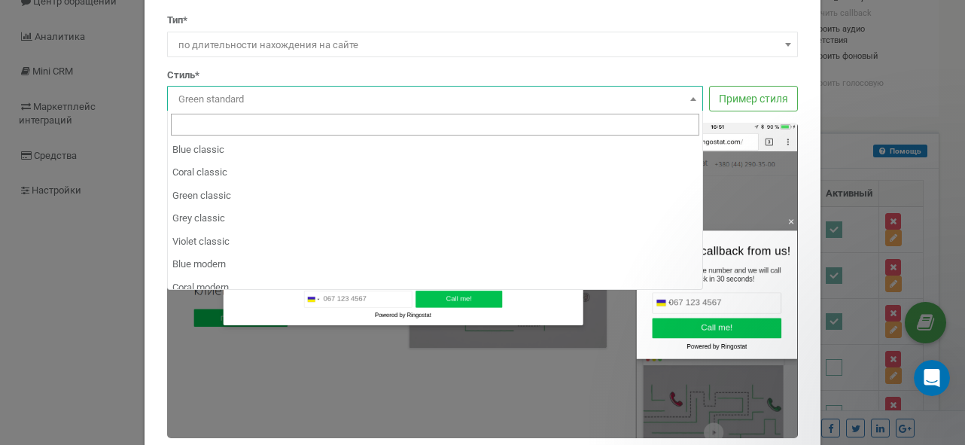
click at [693, 99] on b at bounding box center [693, 99] width 6 height 4
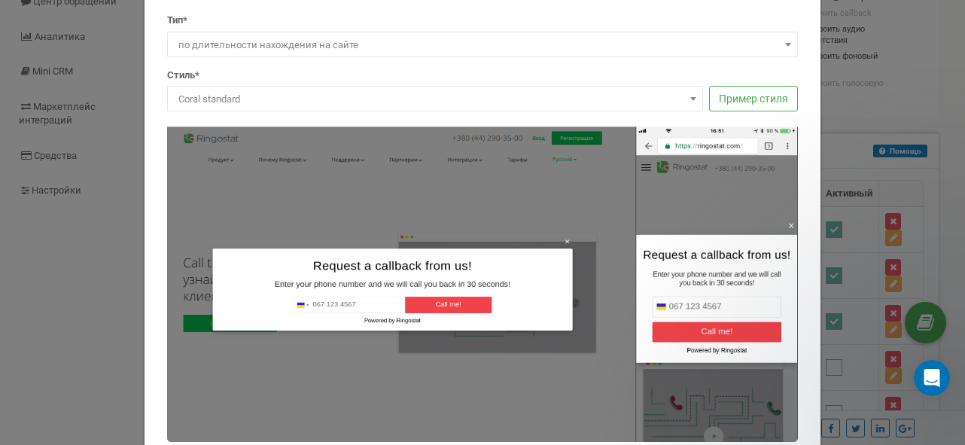
click at [693, 103] on span at bounding box center [693, 99] width 15 height 20
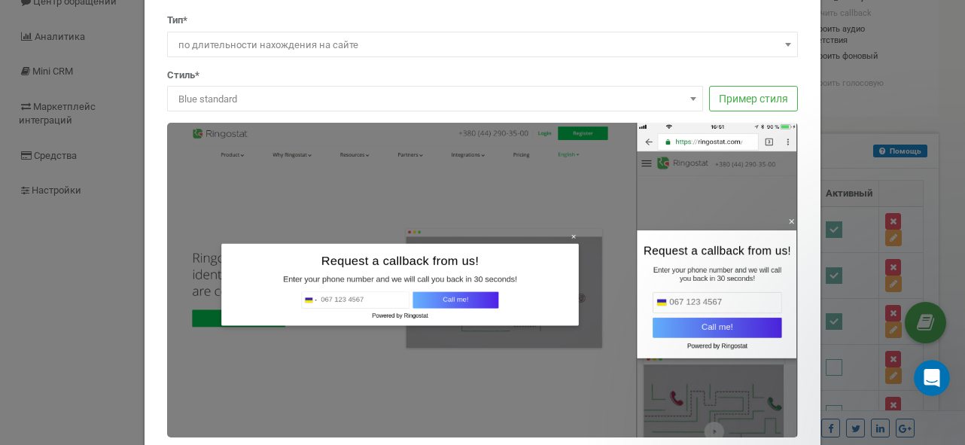
click at [689, 102] on span at bounding box center [693, 99] width 15 height 20
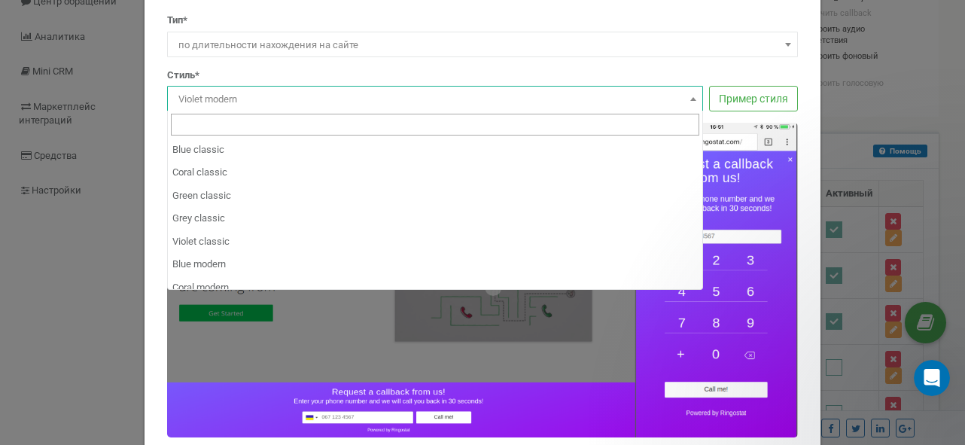
click at [699, 100] on span at bounding box center [693, 99] width 15 height 20
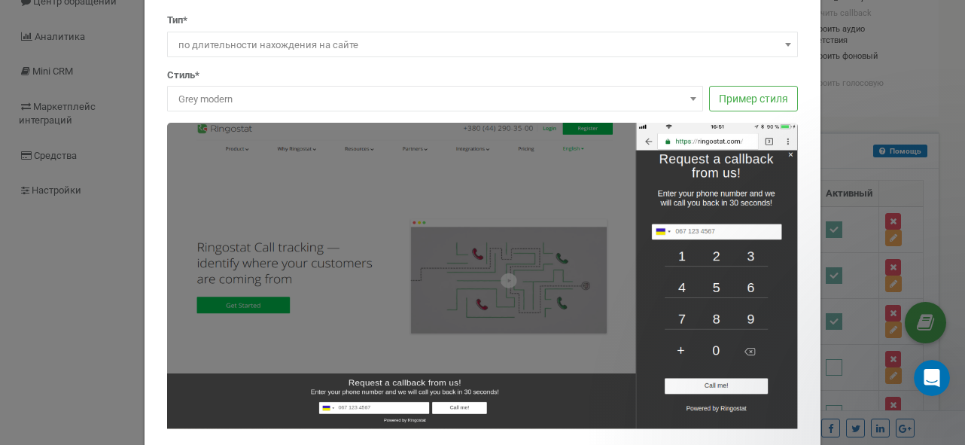
click at [688, 95] on span at bounding box center [693, 99] width 15 height 20
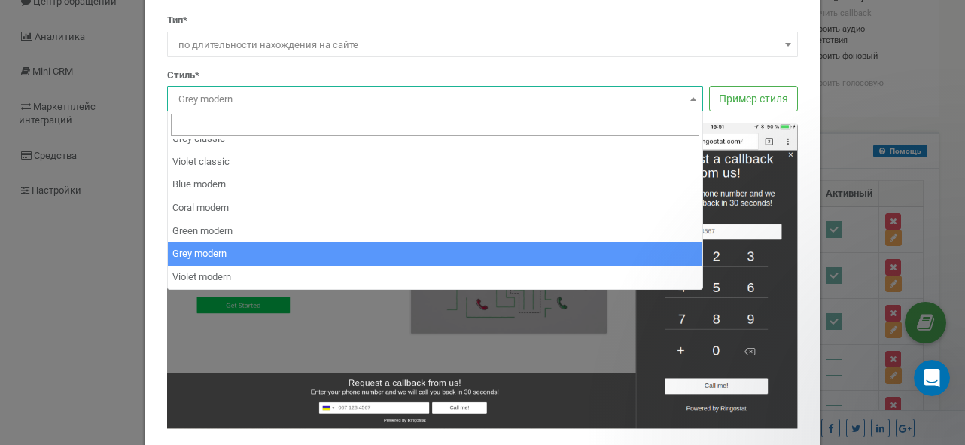
scroll to position [80, 0]
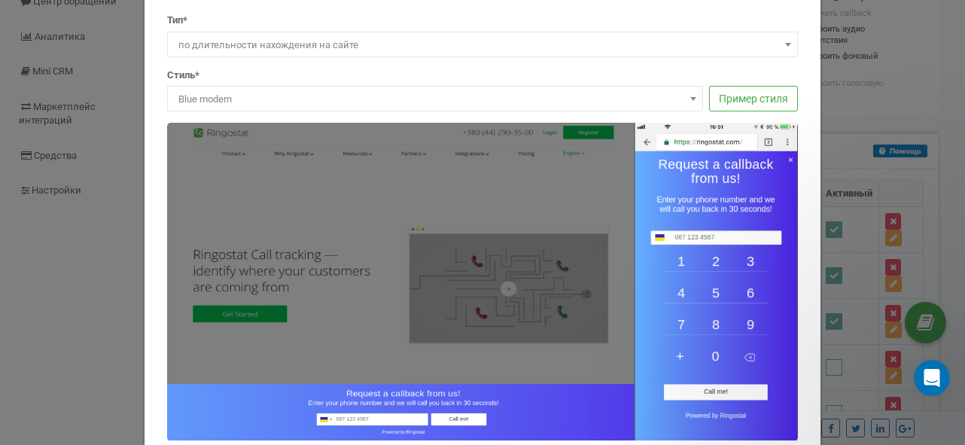
click at [694, 105] on span at bounding box center [693, 99] width 15 height 20
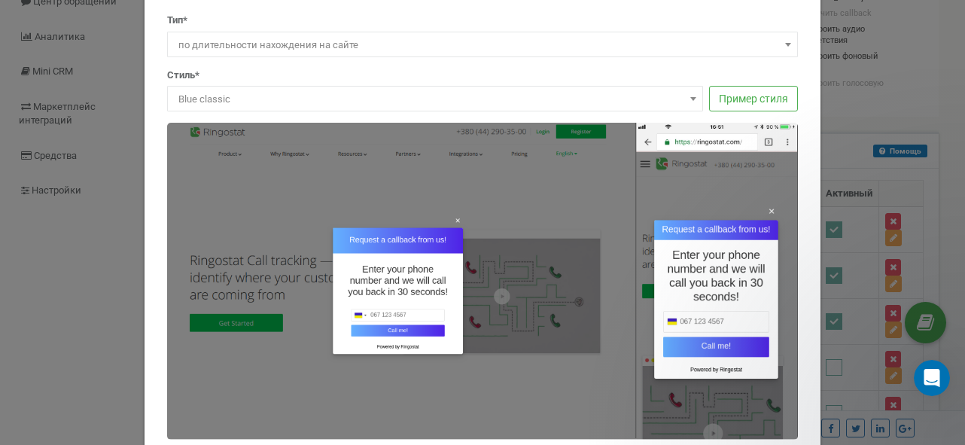
click at [697, 97] on span at bounding box center [693, 99] width 15 height 20
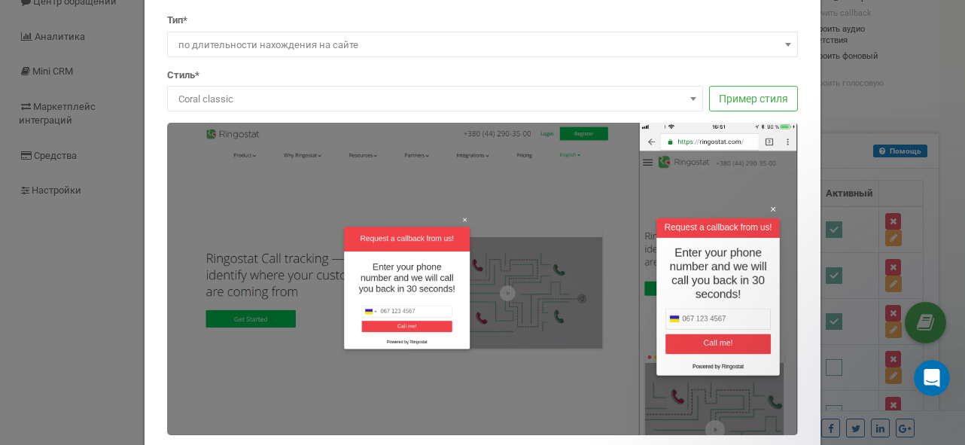
click at [690, 102] on span at bounding box center [693, 99] width 15 height 20
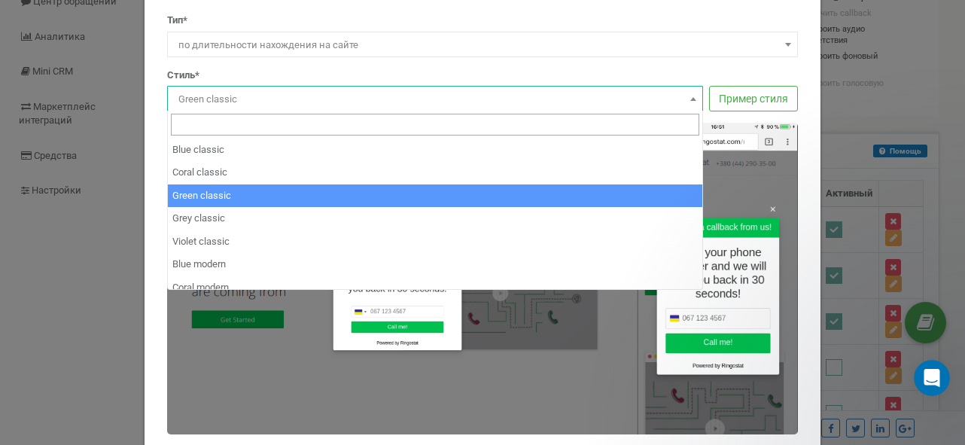
click at [688, 97] on span at bounding box center [693, 99] width 15 height 20
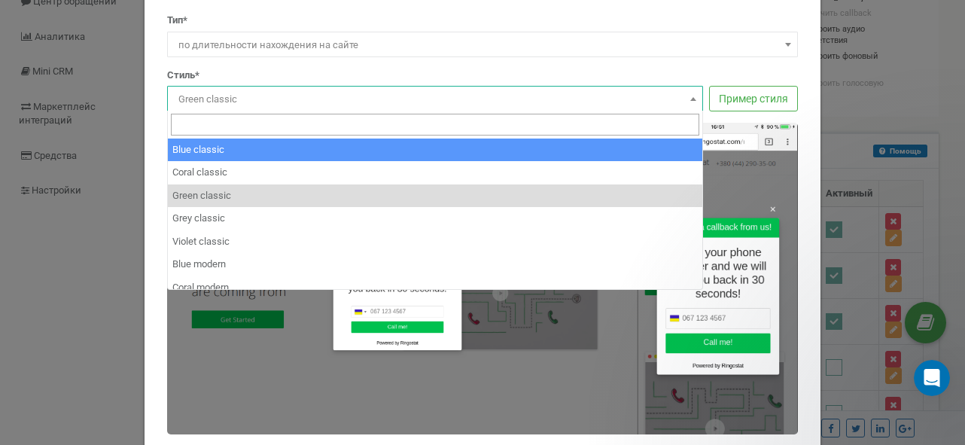
scroll to position [188, 0]
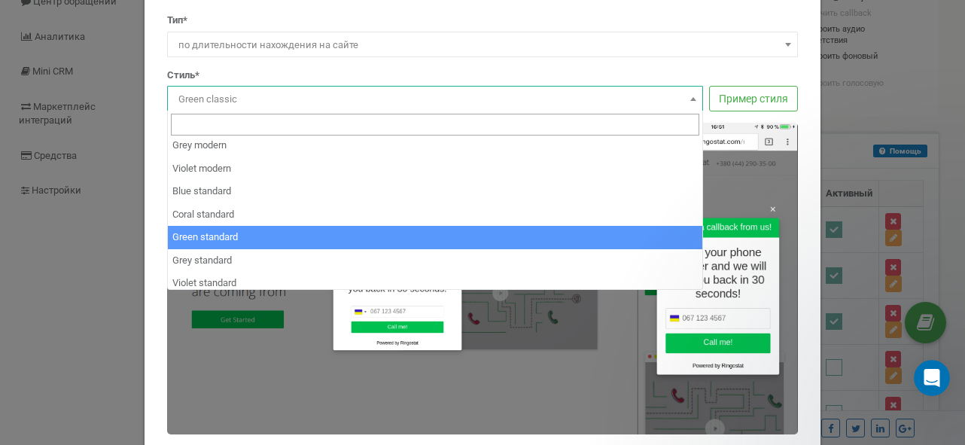
select select "standard_green"
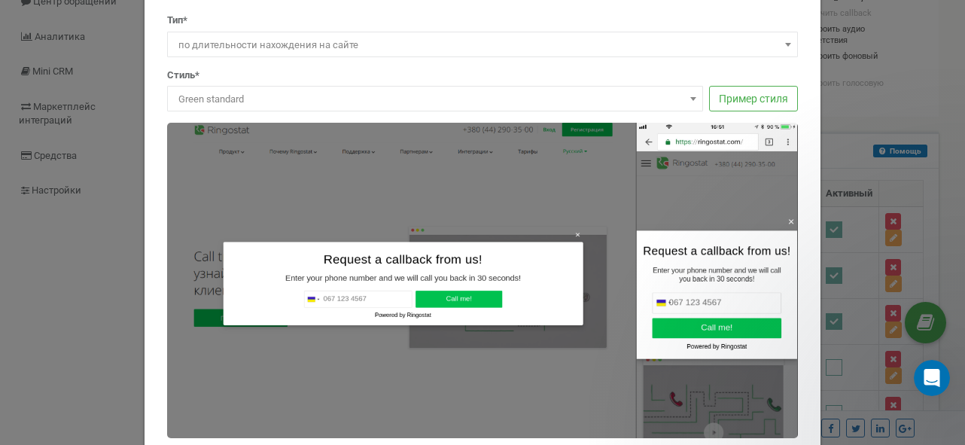
click at [699, 100] on span at bounding box center [693, 99] width 15 height 20
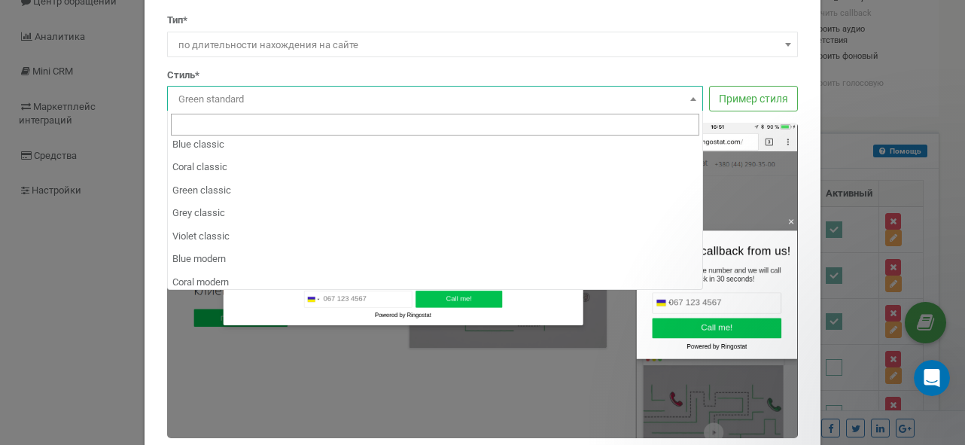
scroll to position [0, 0]
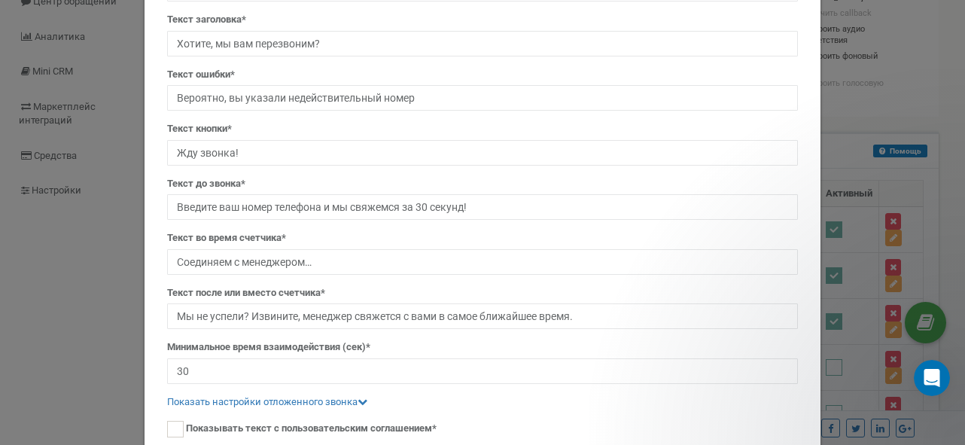
scroll to position [679, 0]
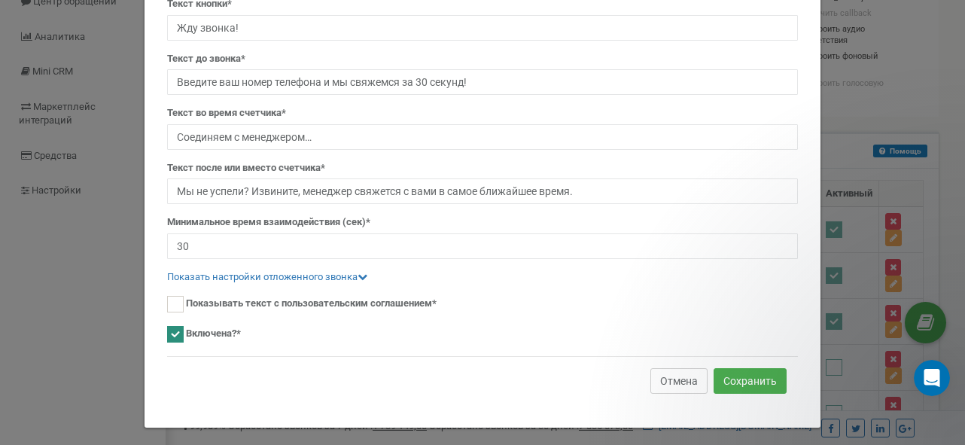
click at [674, 373] on button "Отмена" at bounding box center [679, 381] width 57 height 26
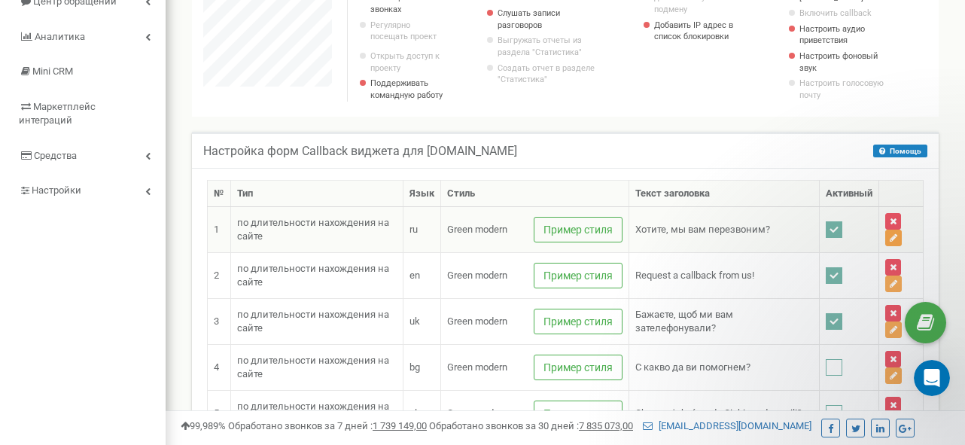
click at [897, 242] on icon at bounding box center [894, 237] width 8 height 9
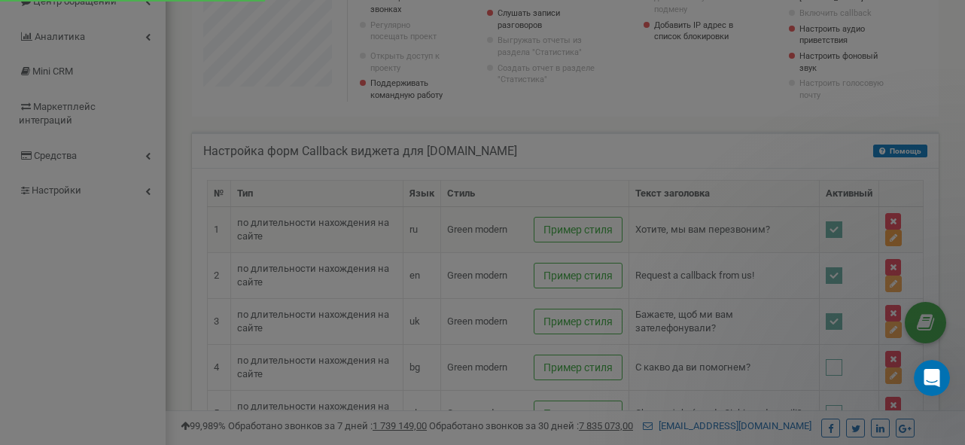
scroll to position [0, 0]
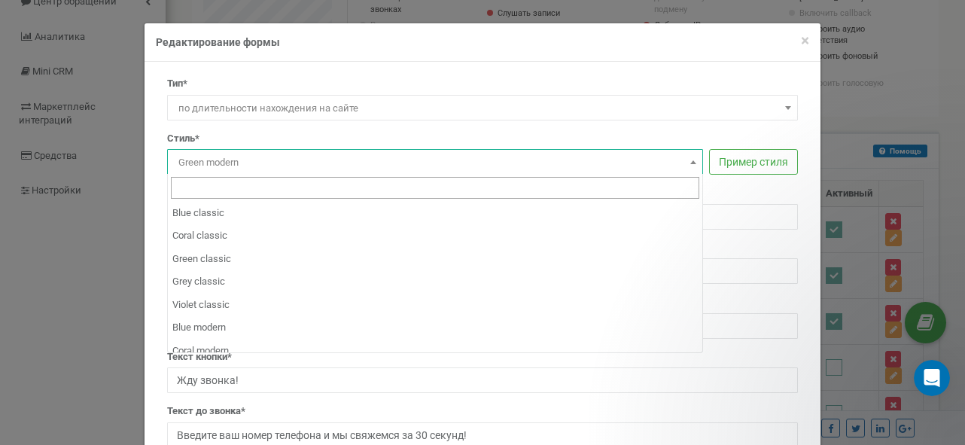
click at [692, 159] on span at bounding box center [693, 162] width 15 height 20
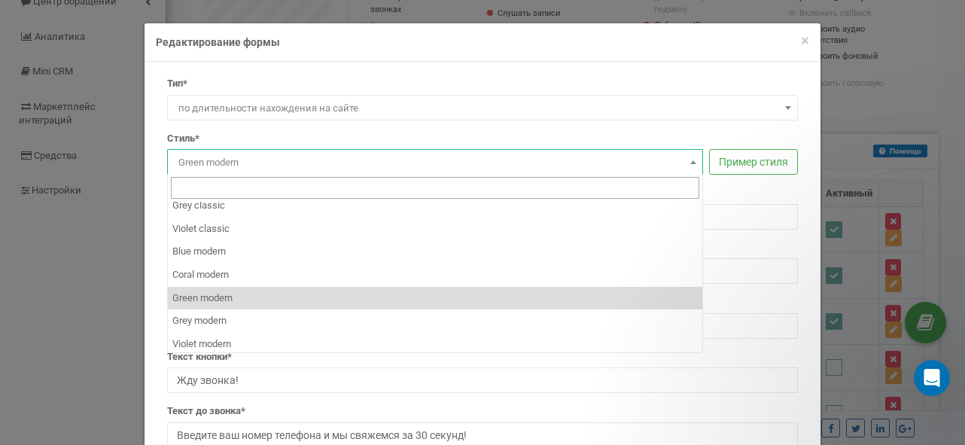
scroll to position [84, 0]
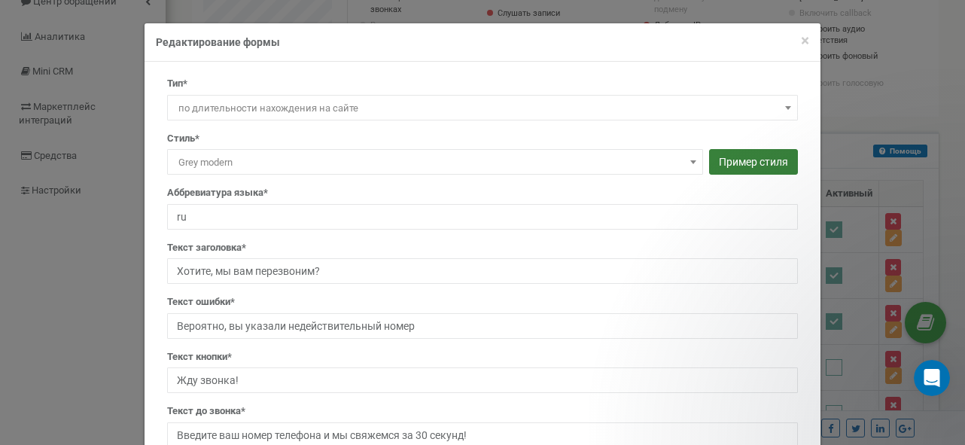
click at [729, 167] on button "Пример стиля" at bounding box center [753, 162] width 89 height 26
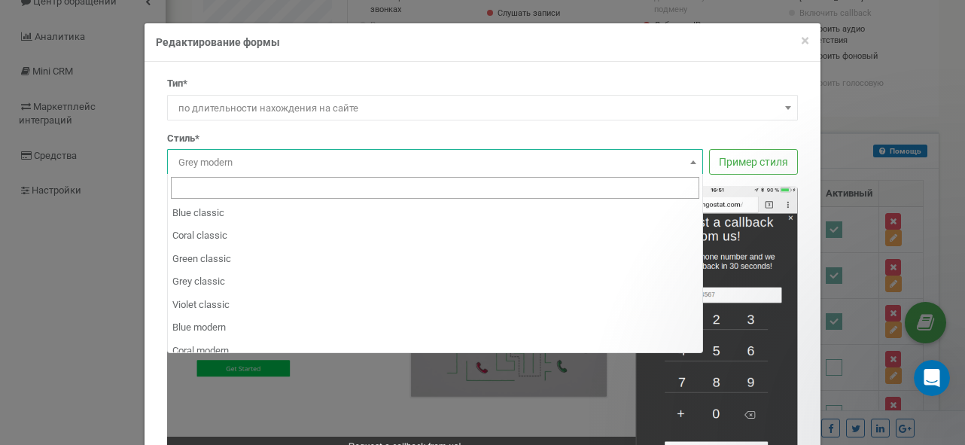
click at [696, 166] on span at bounding box center [693, 162] width 15 height 20
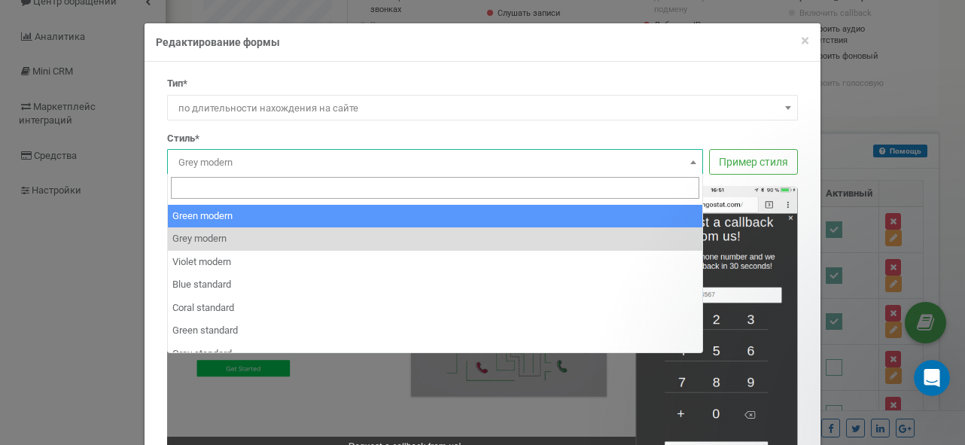
select select "modern_green"
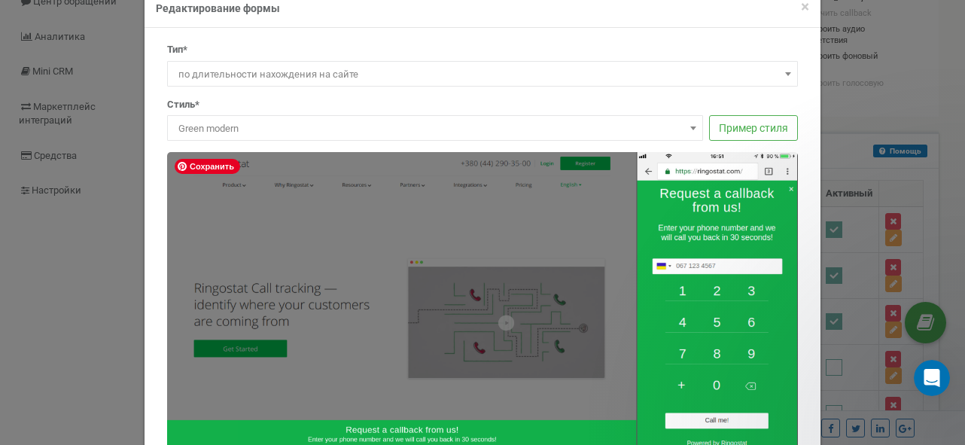
scroll to position [72, 0]
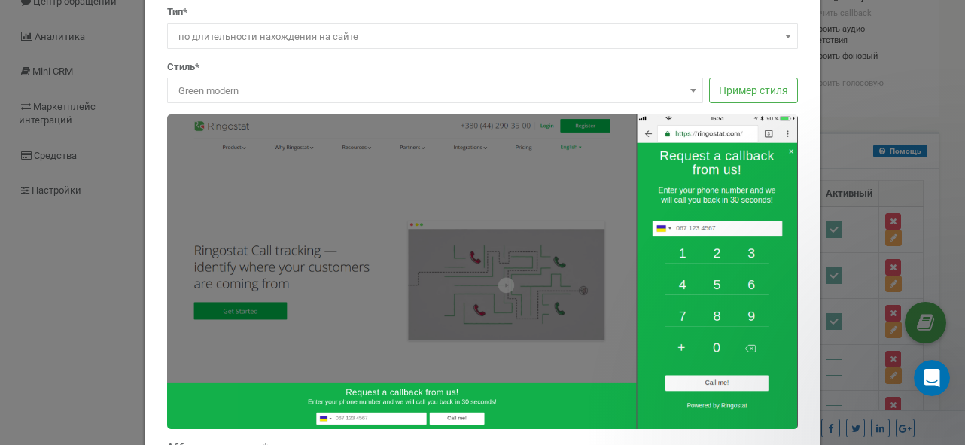
click at [692, 62] on div "Стиль* Blue classic Coral classic Green classic Grey classic Violet classic Blu…" at bounding box center [482, 82] width 631 height 44
click at [664, 62] on div "Стиль* Blue classic Coral classic Green classic Grey classic Violet classic Blu…" at bounding box center [482, 82] width 631 height 44
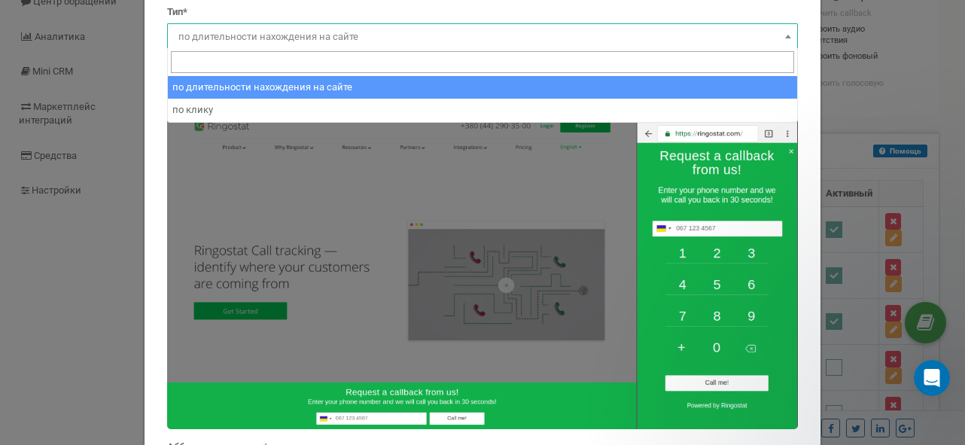
click at [789, 36] on b at bounding box center [788, 37] width 6 height 4
click at [789, 35] on b at bounding box center [788, 37] width 6 height 4
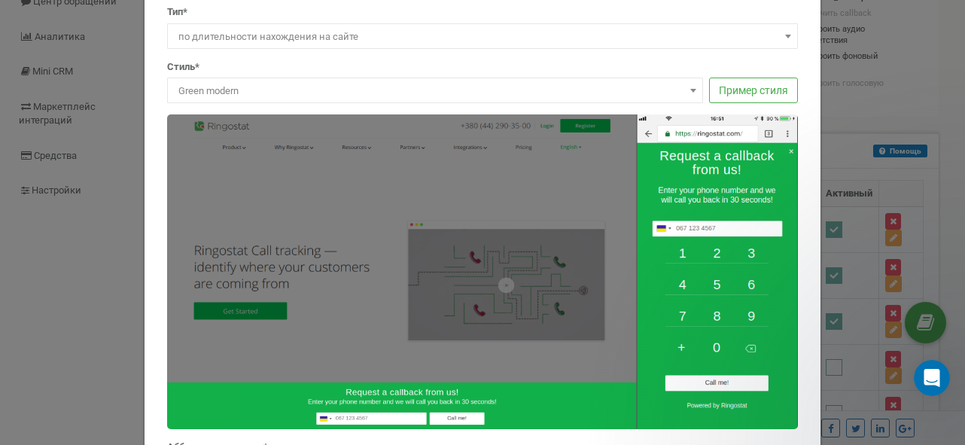
click at [693, 82] on span at bounding box center [693, 91] width 15 height 20
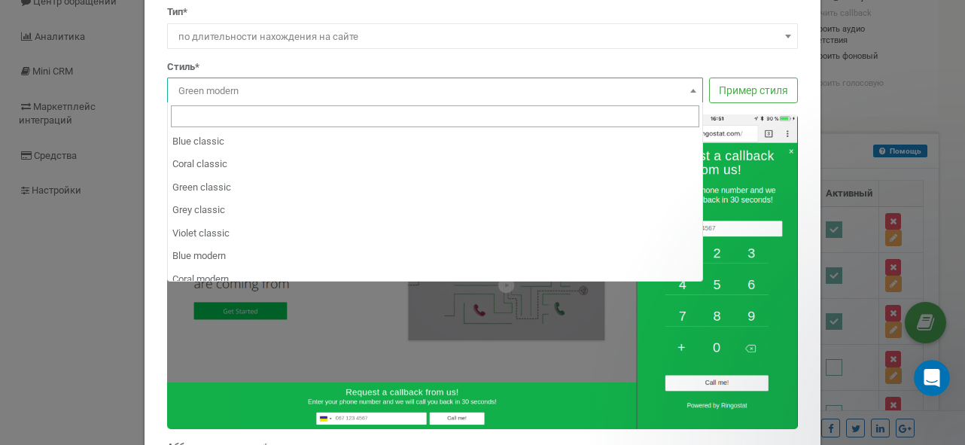
scroll to position [136, 0]
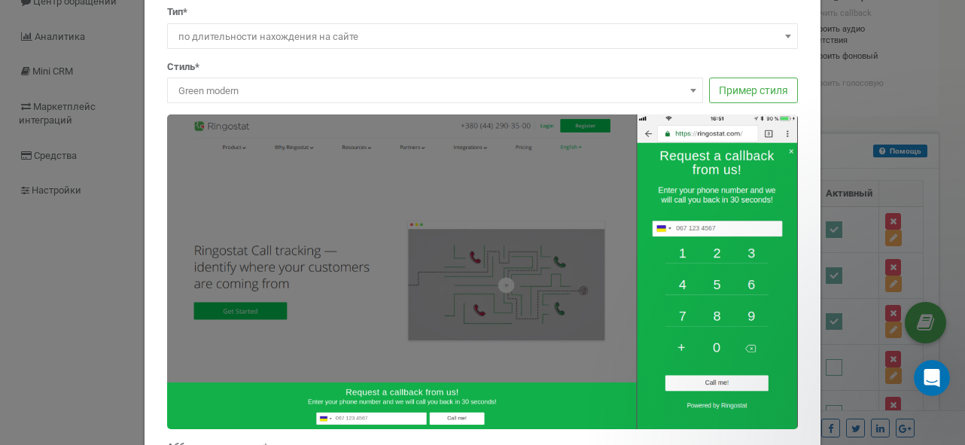
click at [740, 89] on button "Пример стиля" at bounding box center [753, 91] width 89 height 26
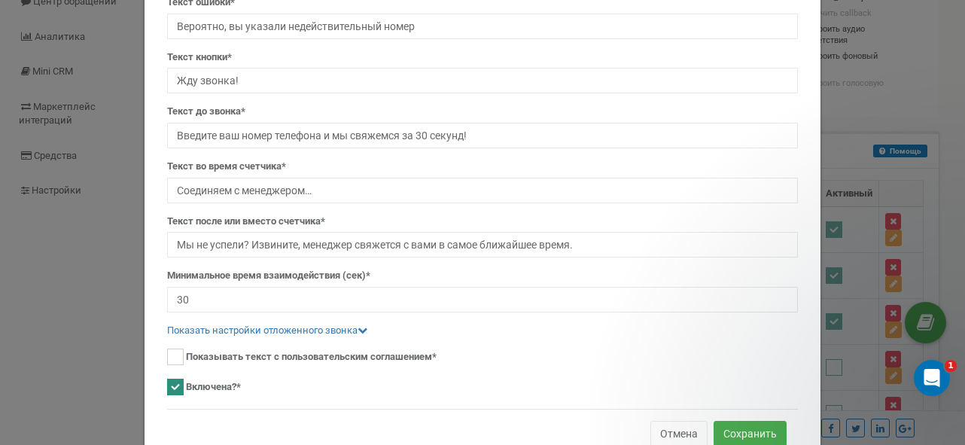
scroll to position [301, 0]
click at [365, 324] on icon at bounding box center [363, 329] width 10 height 10
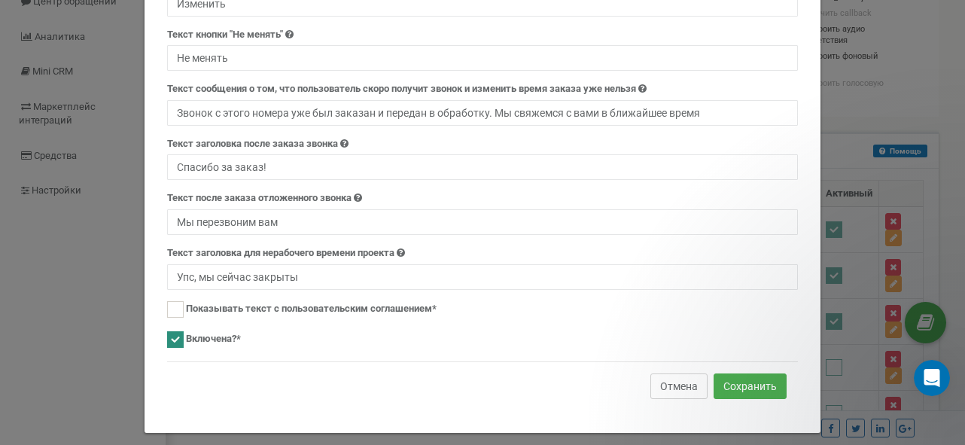
scroll to position [1087, 0]
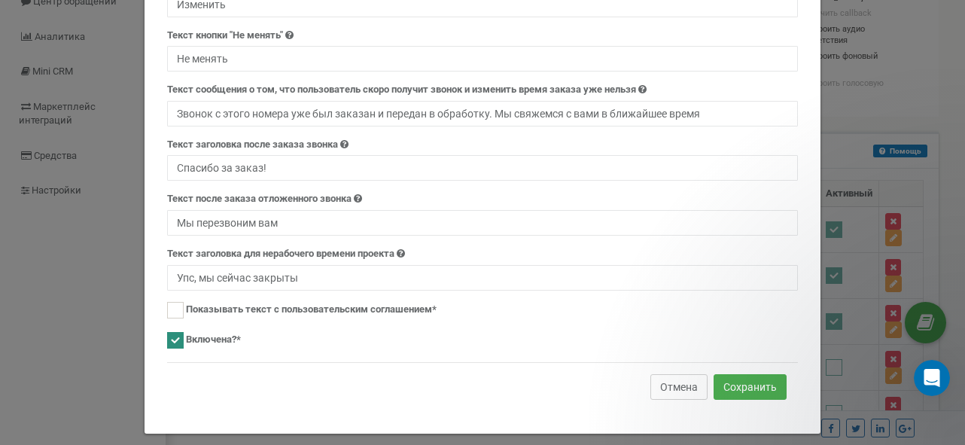
click at [690, 374] on button "Отмена" at bounding box center [679, 387] width 57 height 26
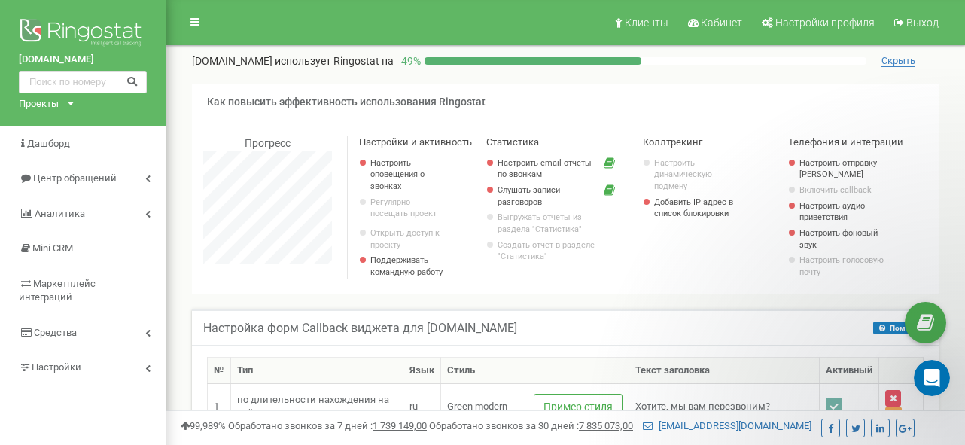
scroll to position [0, 0]
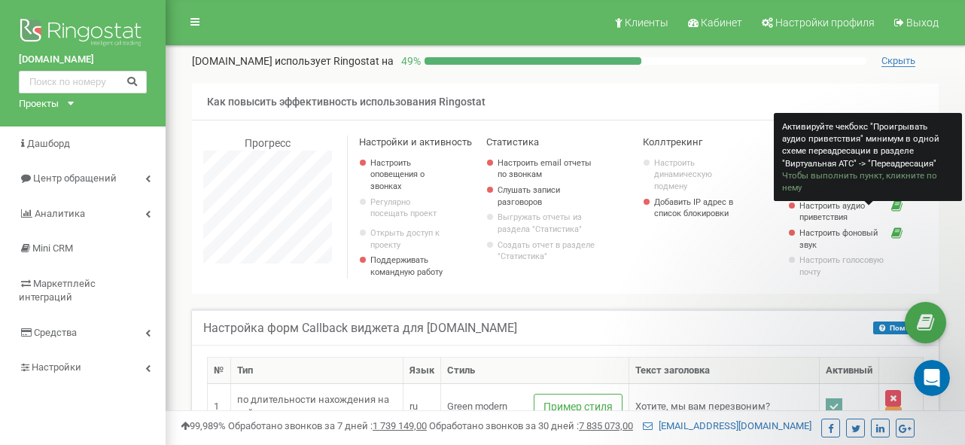
click at [851, 215] on link "Настроить аудио приветствия" at bounding box center [842, 211] width 84 height 23
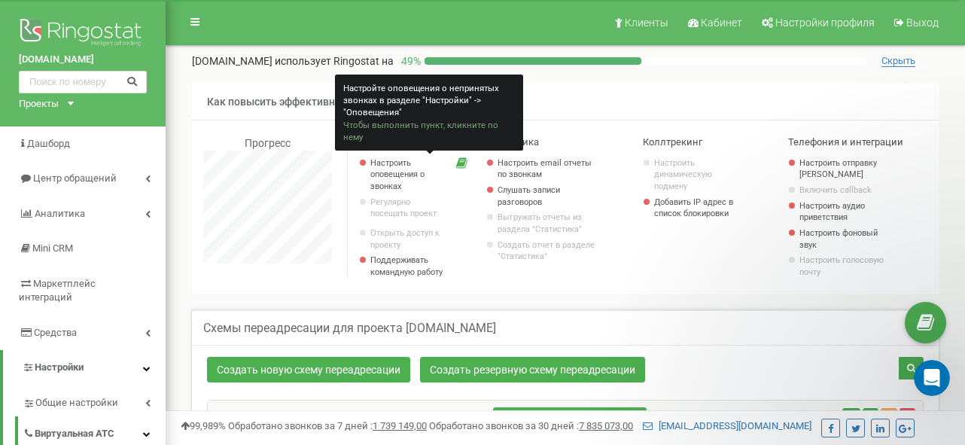
click at [392, 177] on link "Настроить оповещения о звонках" at bounding box center [409, 174] width 78 height 35
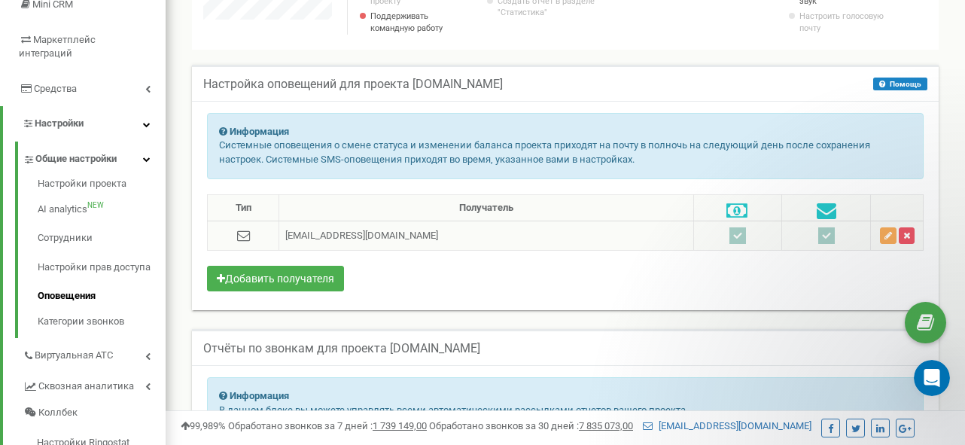
scroll to position [251, 0]
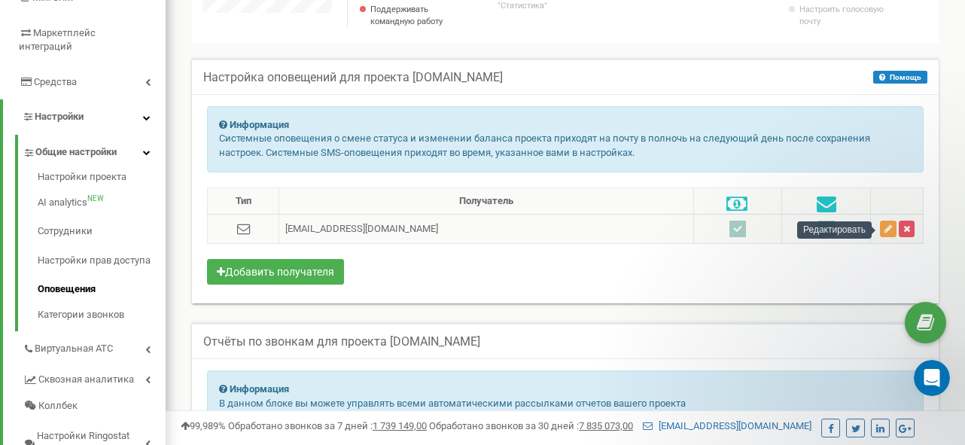
click at [892, 230] on button "button" at bounding box center [888, 229] width 17 height 17
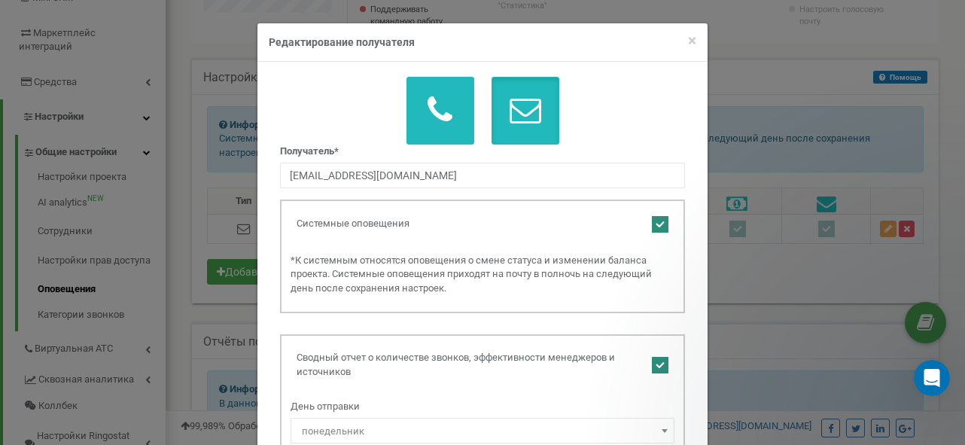
scroll to position [0, 0]
click at [448, 126] on button "button" at bounding box center [441, 111] width 68 height 68
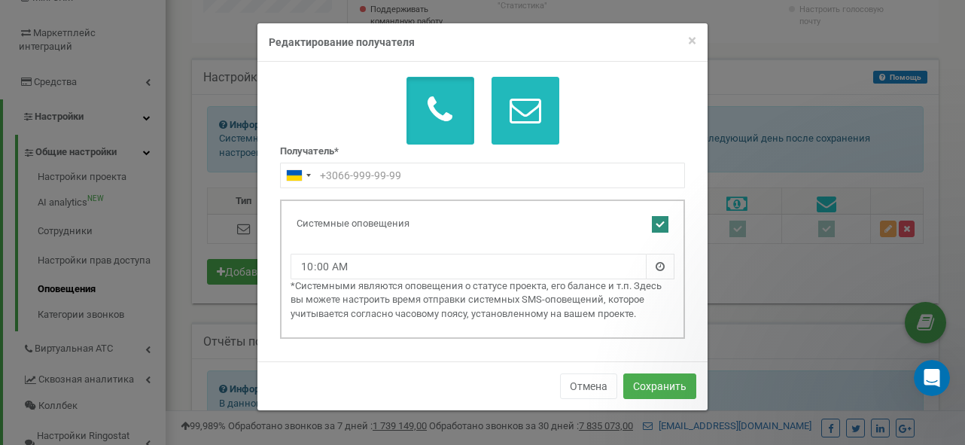
click at [510, 119] on icon "button" at bounding box center [526, 110] width 32 height 32
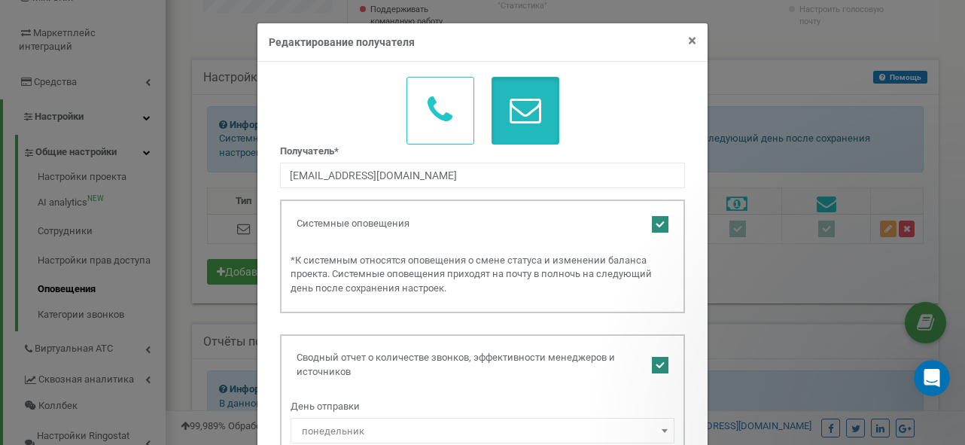
click at [695, 39] on span "×" at bounding box center [692, 41] width 8 height 18
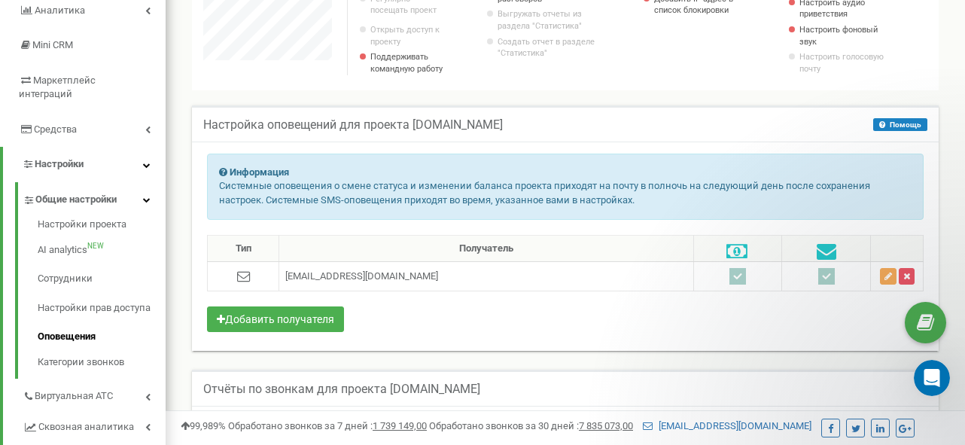
scroll to position [151, 0]
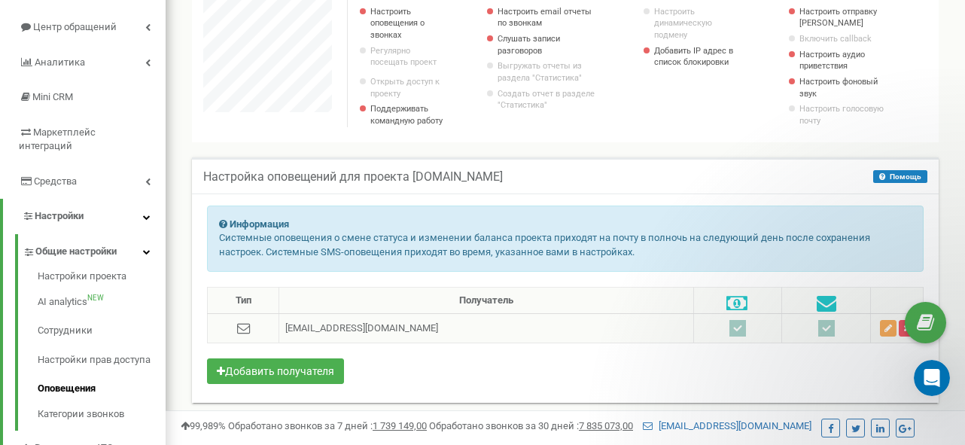
click at [820, 325] on ins at bounding box center [826, 328] width 17 height 17
click at [820, 330] on ins at bounding box center [826, 328] width 17 height 17
click at [887, 328] on icon "button" at bounding box center [889, 328] width 8 height 9
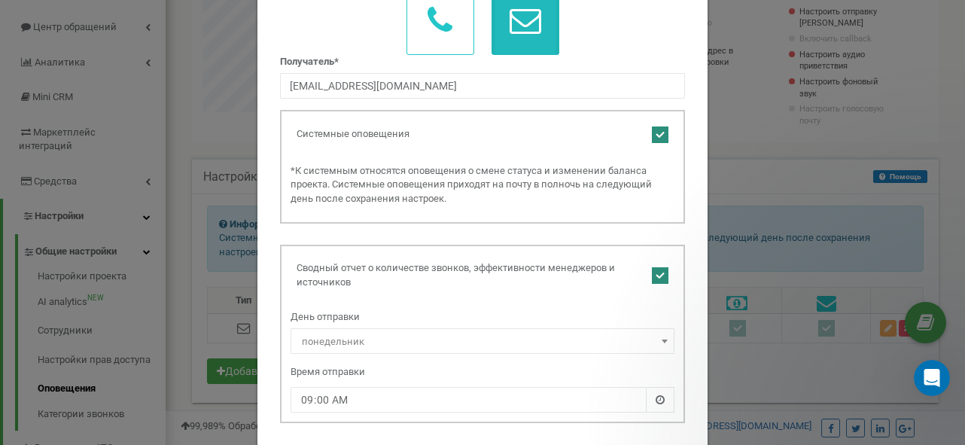
scroll to position [90, 0]
click at [660, 136] on ins at bounding box center [660, 134] width 17 height 17
checkbox input "false"
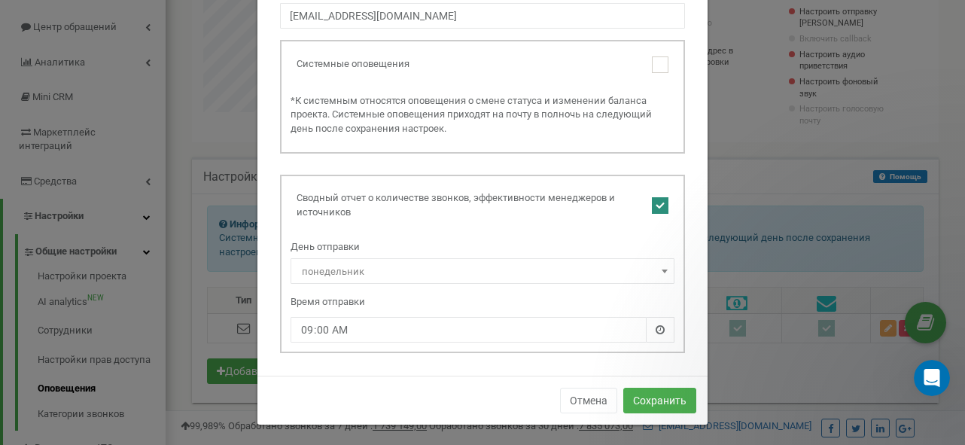
scroll to position [159, 0]
click at [672, 403] on button "Сохранить" at bounding box center [659, 402] width 73 height 26
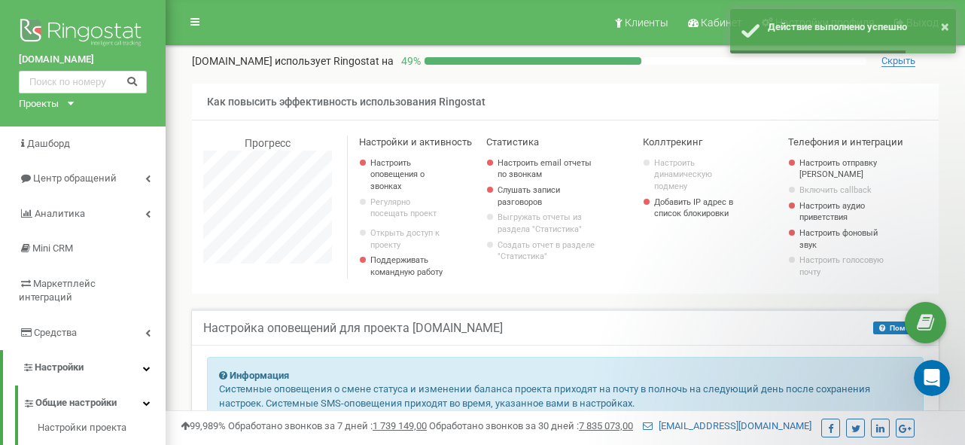
scroll to position [0, 0]
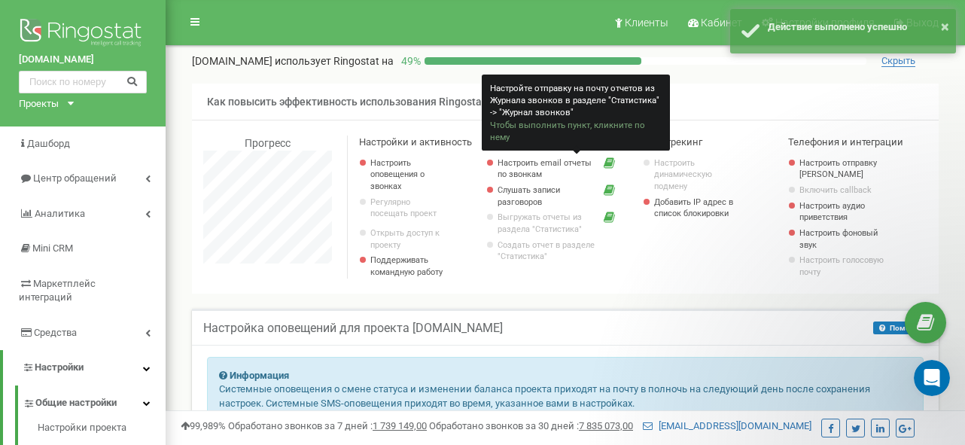
click at [535, 174] on link "Настроить email отчеты по звонкам" at bounding box center [547, 168] width 99 height 23
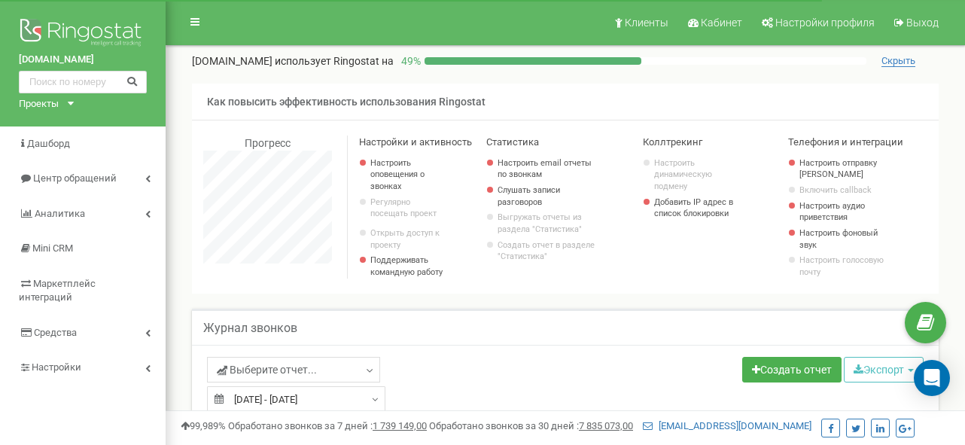
select select "50"
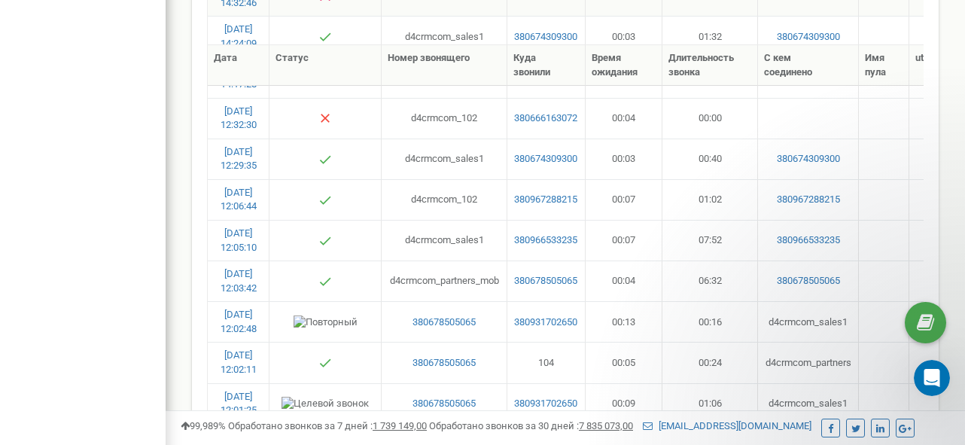
scroll to position [1331, 0]
